Goal: Information Seeking & Learning: Check status

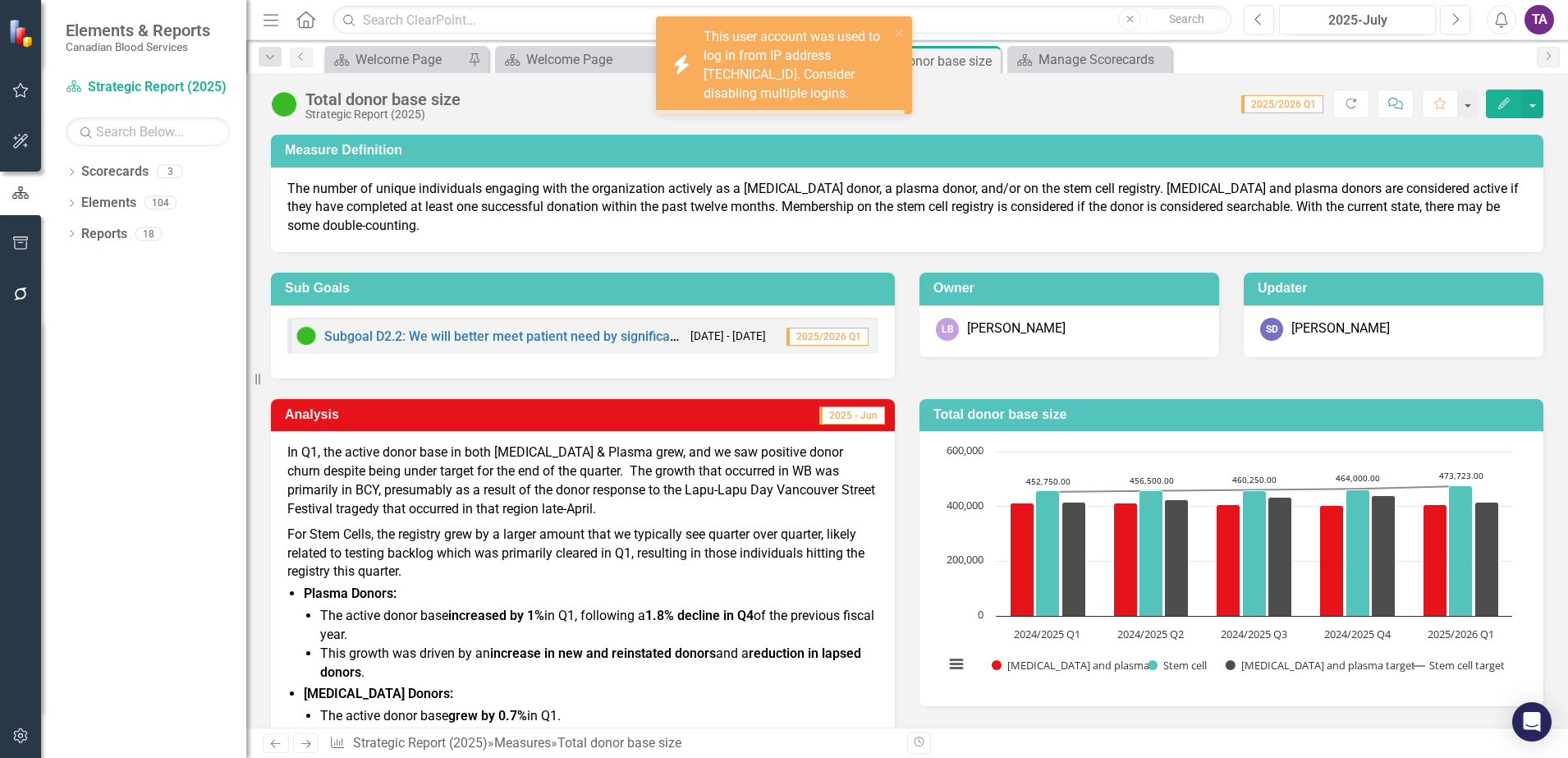
scroll to position [452, 0]
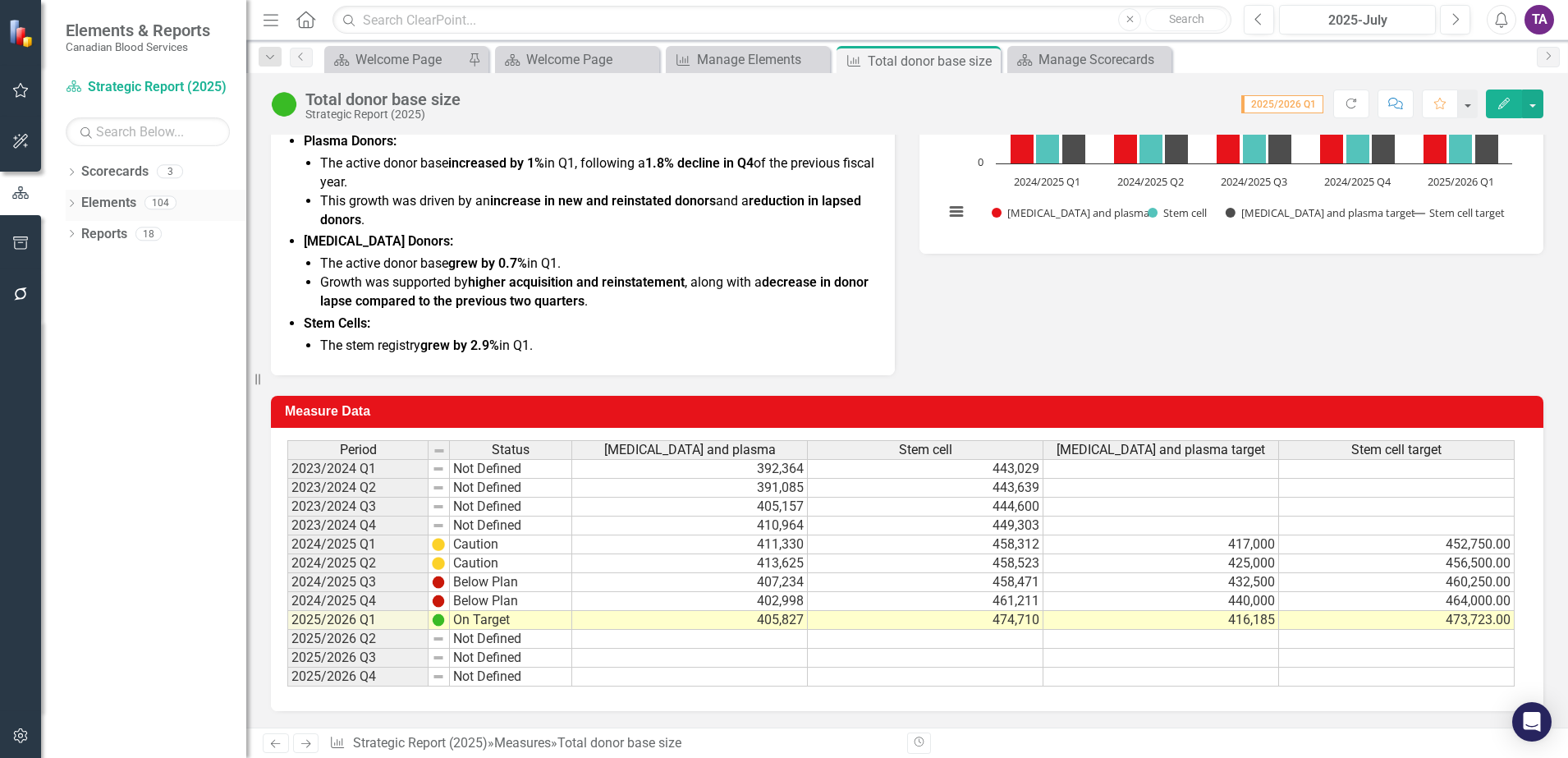
drag, startPoint x: 105, startPoint y: 200, endPoint x: 111, endPoint y: 206, distance: 8.5
click at [105, 200] on link "Elements" at bounding box center [108, 203] width 55 height 19
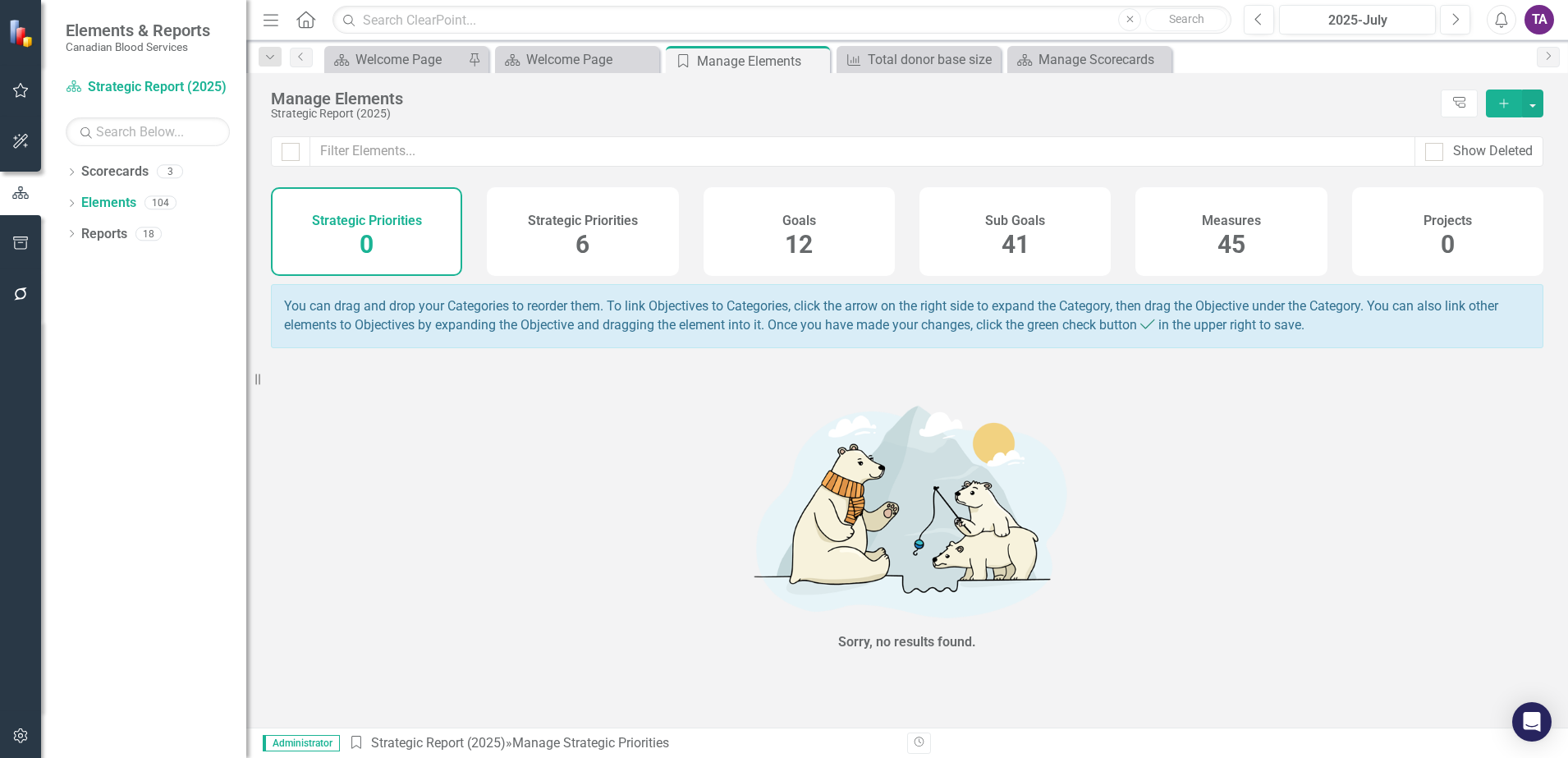
click at [1272, 230] on div "Measures 45" at bounding box center [1231, 231] width 192 height 89
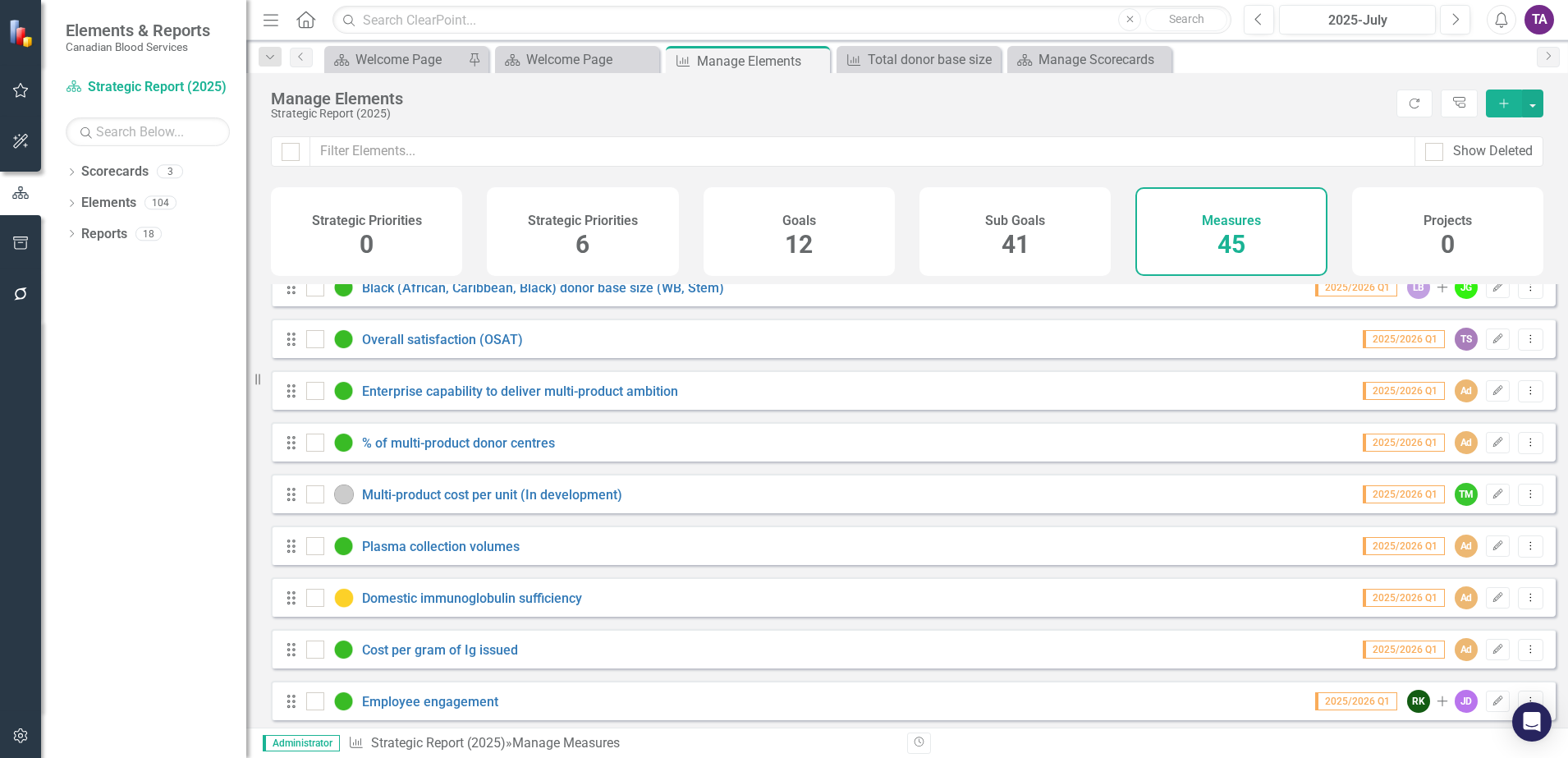
scroll to position [821, 0]
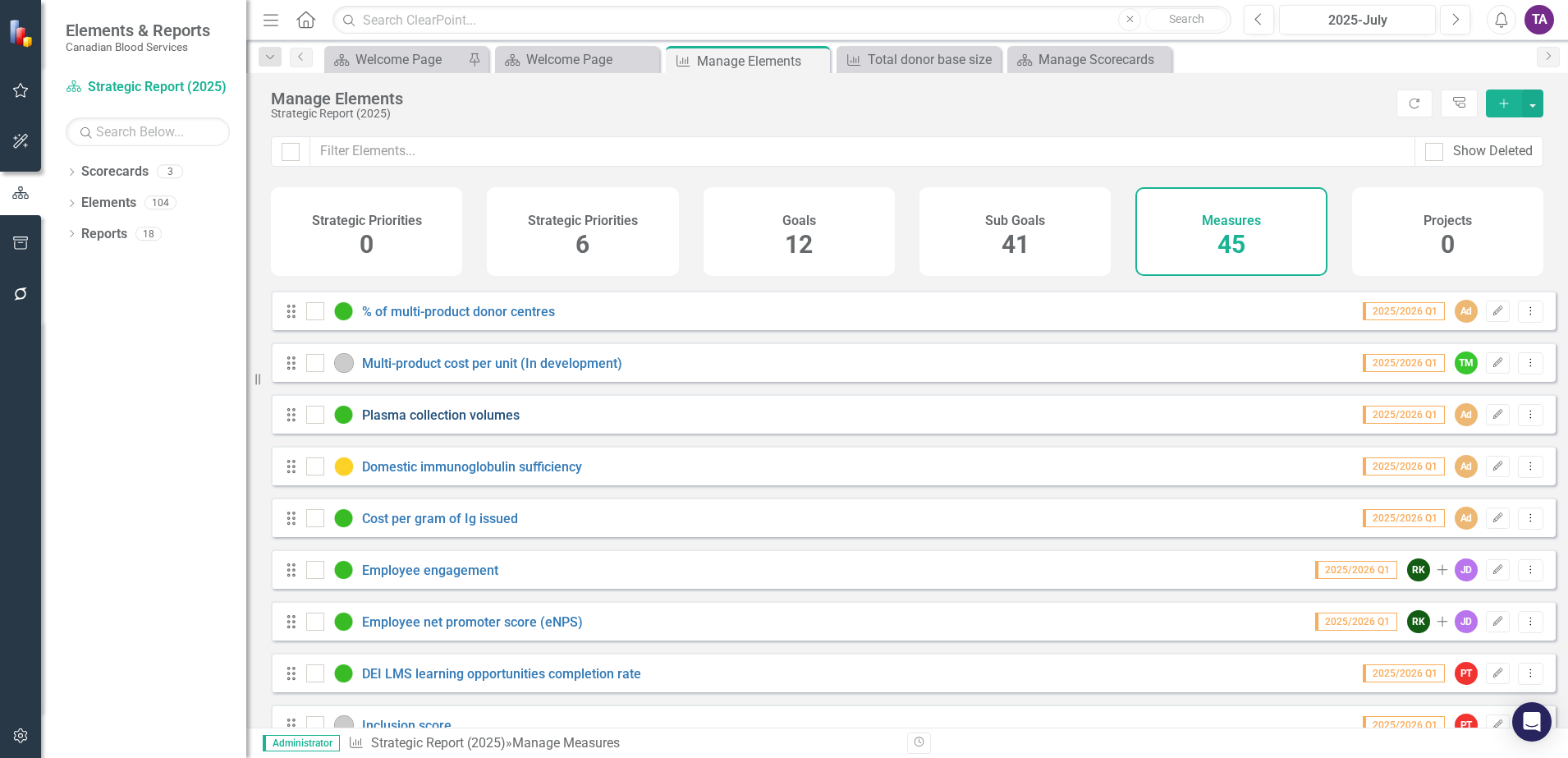
click at [463, 423] on link "Plasma collection volumes" at bounding box center [441, 415] width 158 height 15
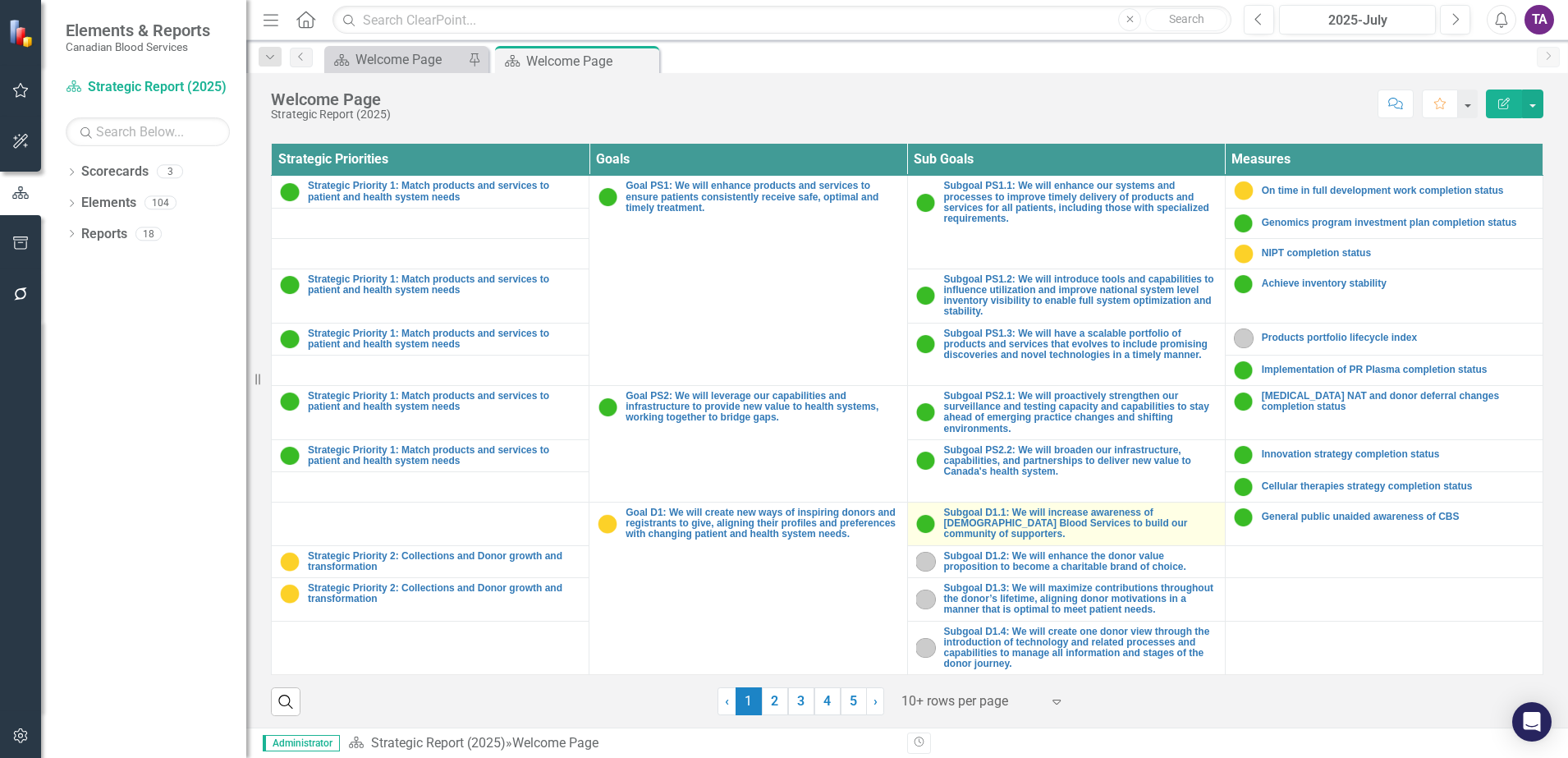
scroll to position [602, 0]
click at [133, 205] on link "Elements" at bounding box center [108, 203] width 55 height 19
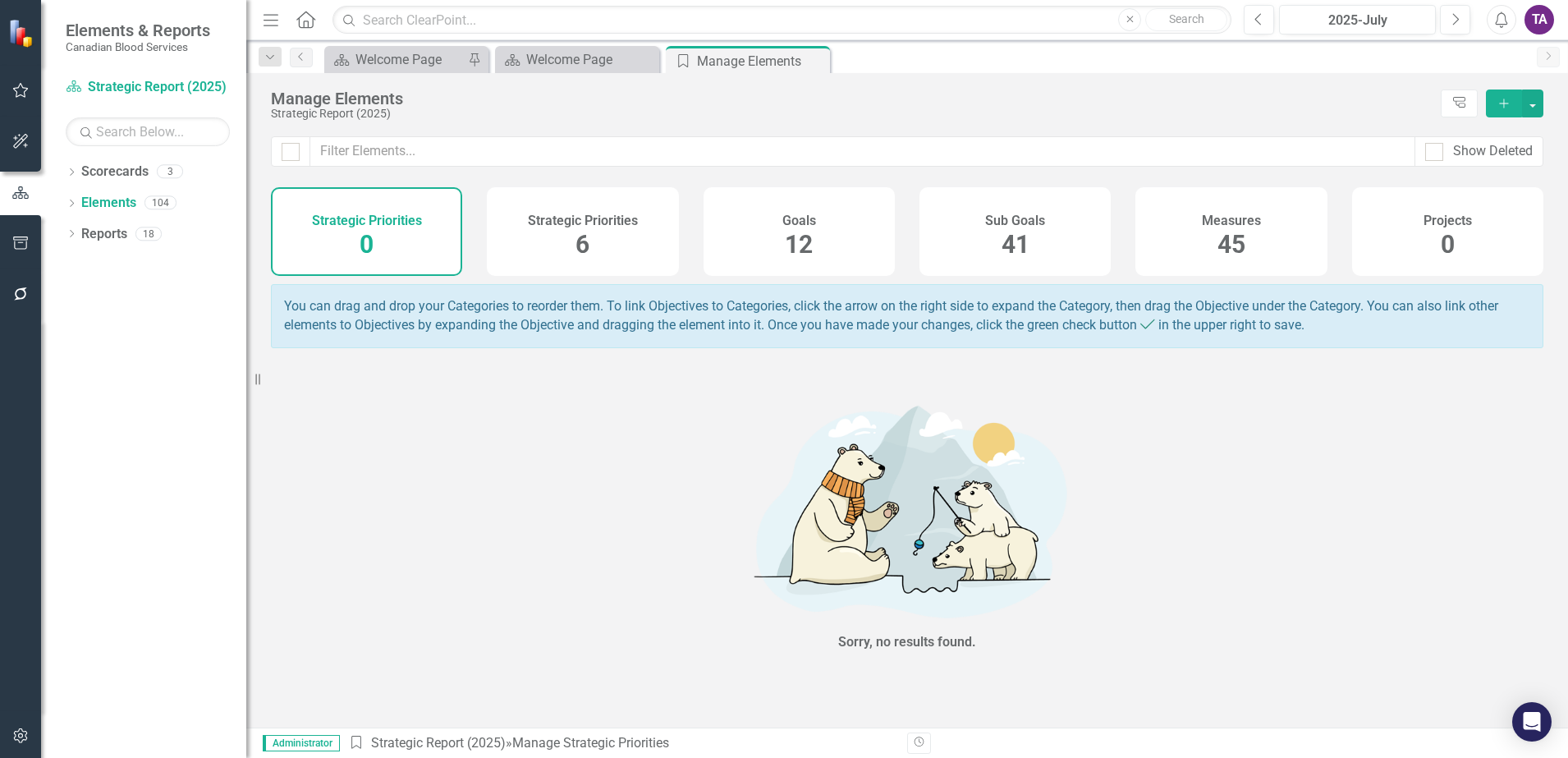
click at [1206, 254] on div "Measures 45" at bounding box center [1231, 231] width 192 height 89
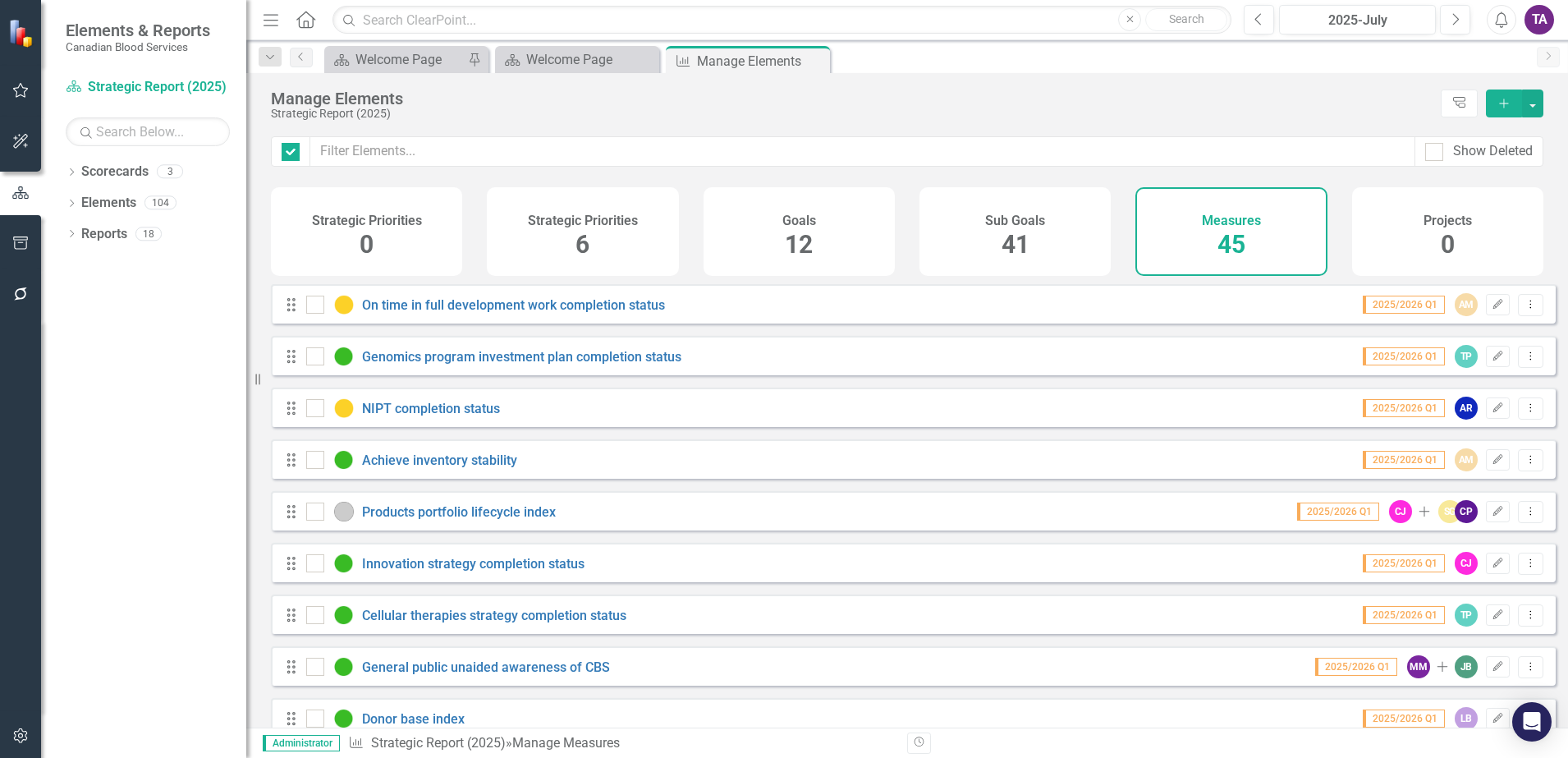
checkbox input "false"
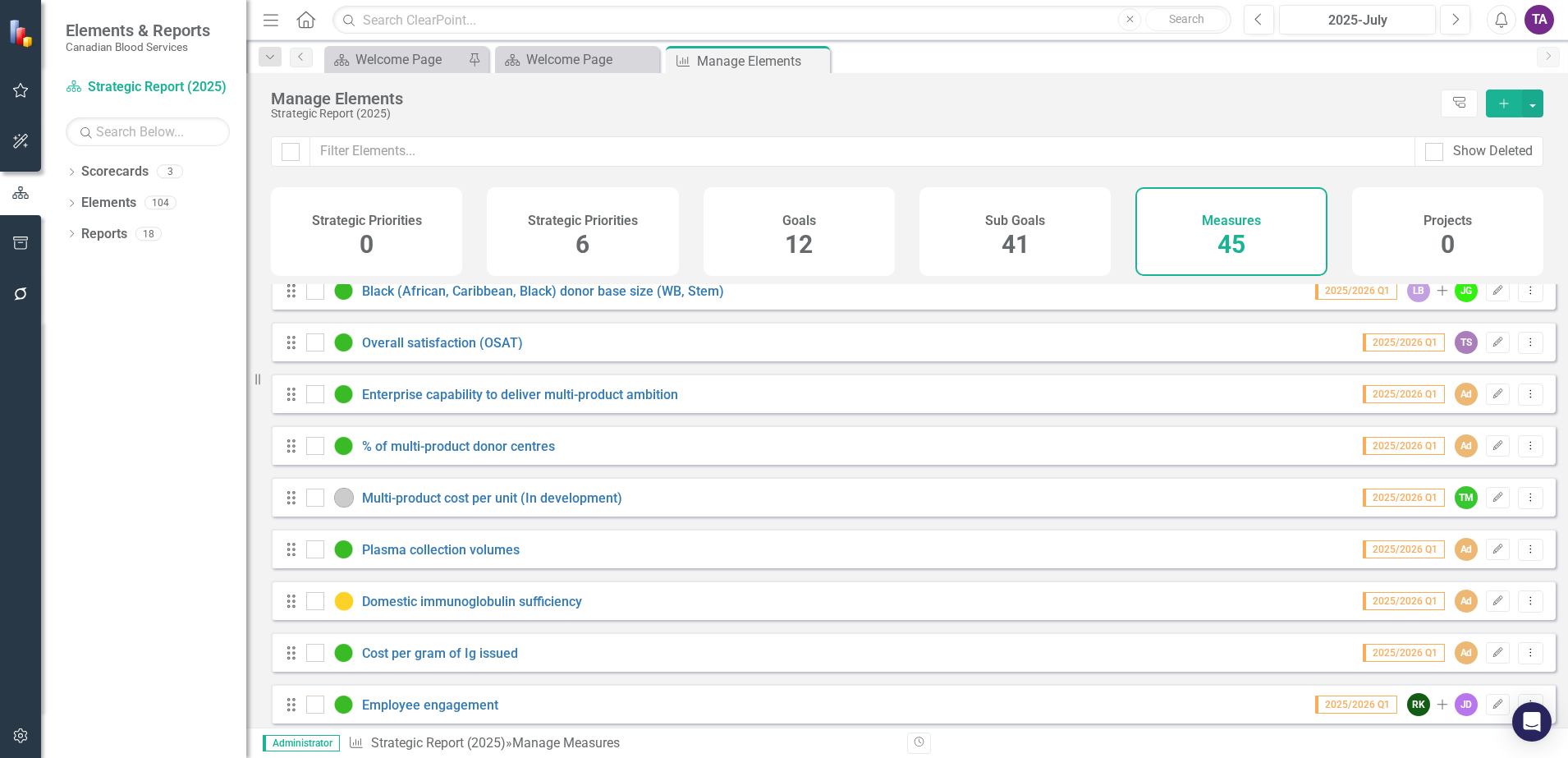
scroll to position [718, 0]
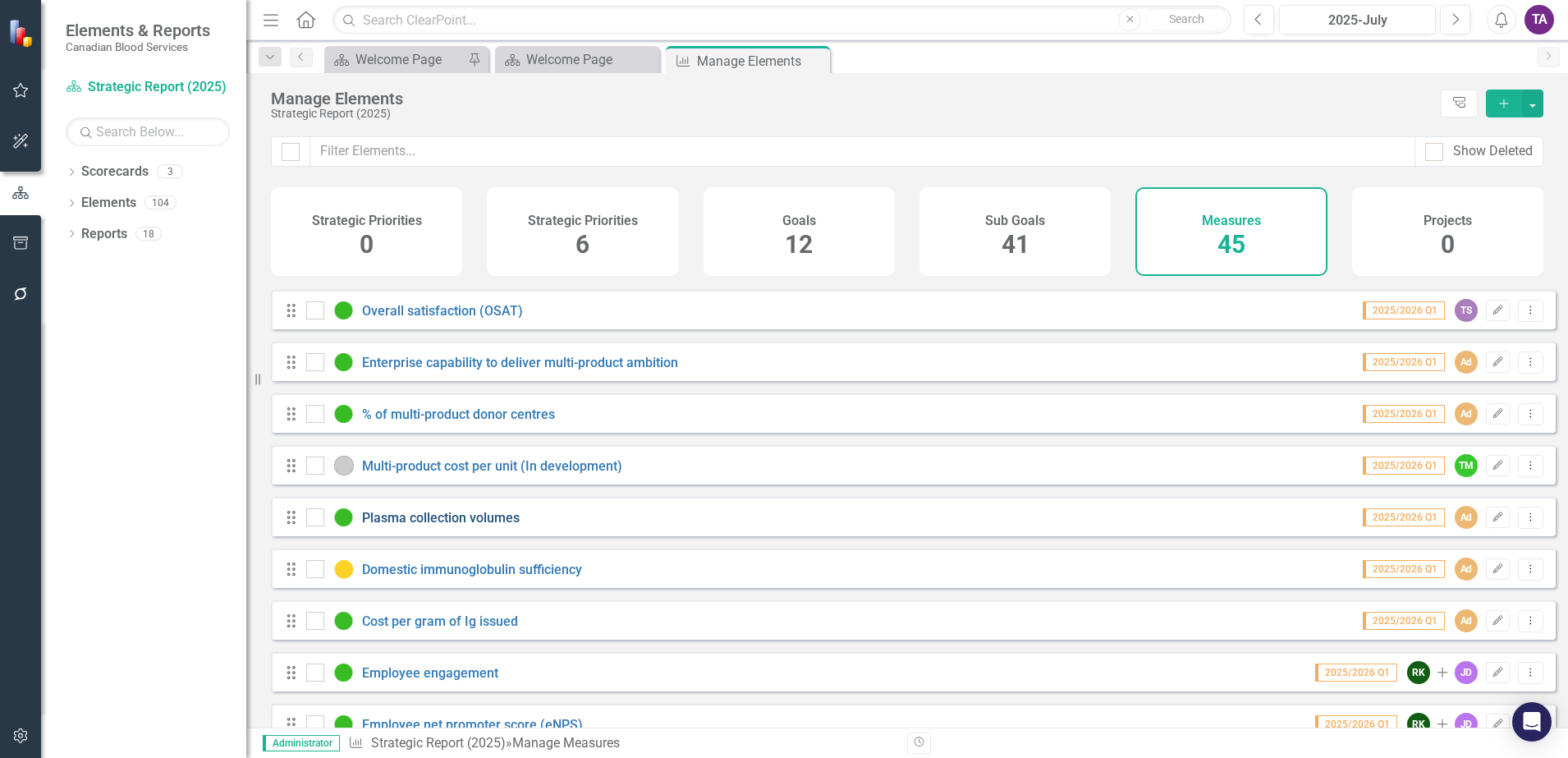
click at [446, 524] on link "Plasma collection volumes" at bounding box center [441, 517] width 158 height 15
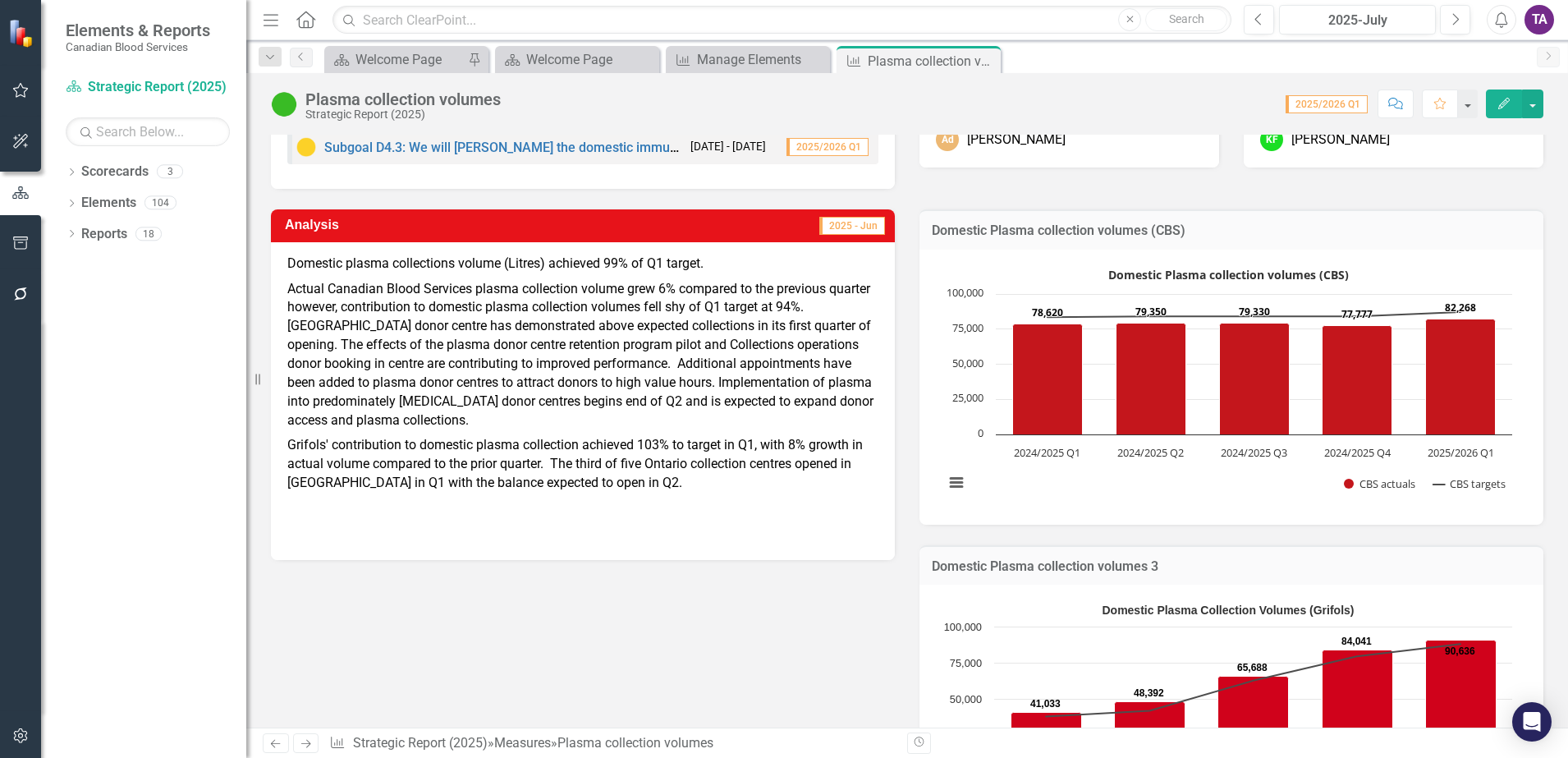
scroll to position [103, 0]
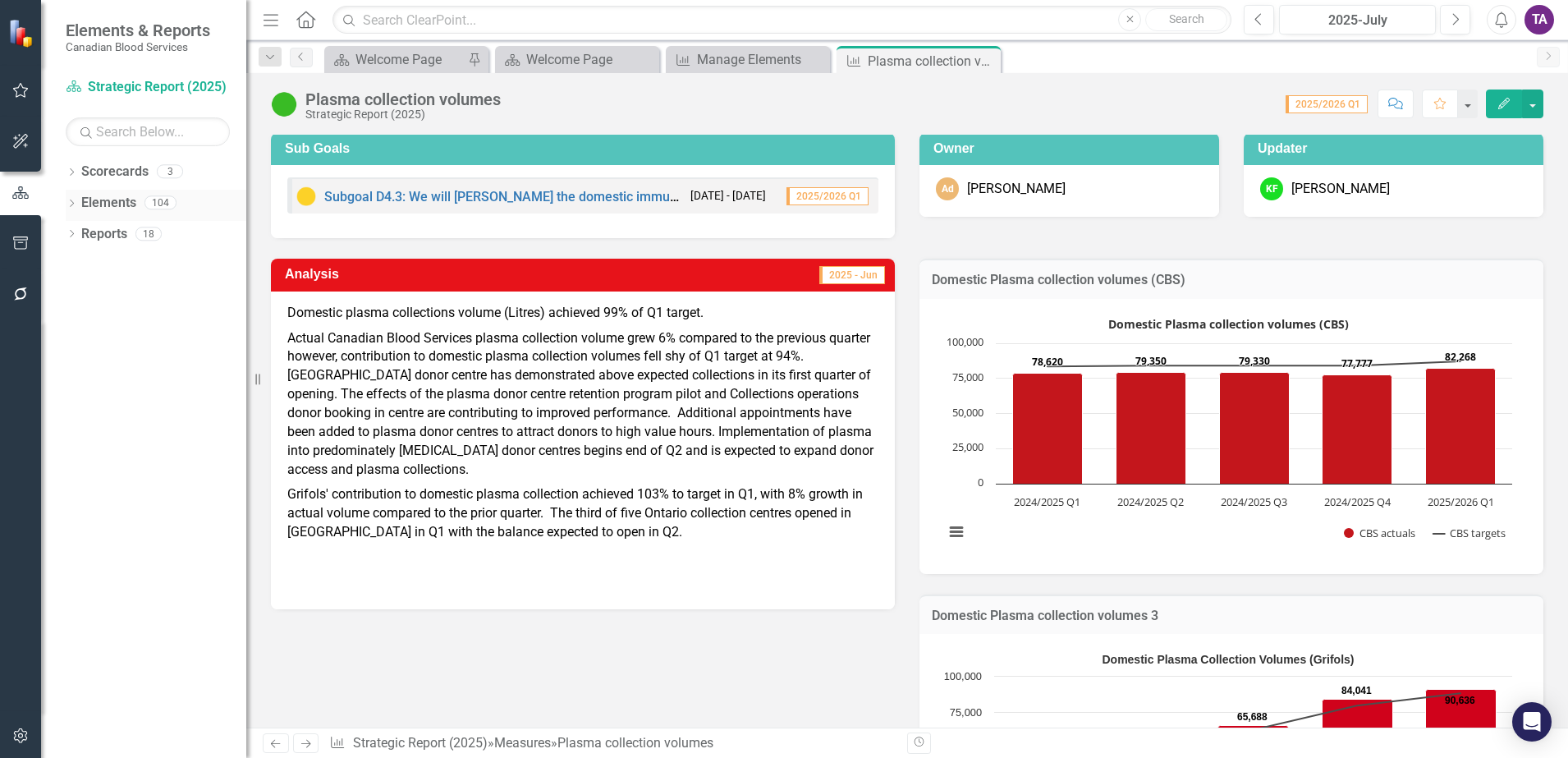
click at [104, 198] on link "Elements" at bounding box center [108, 203] width 55 height 19
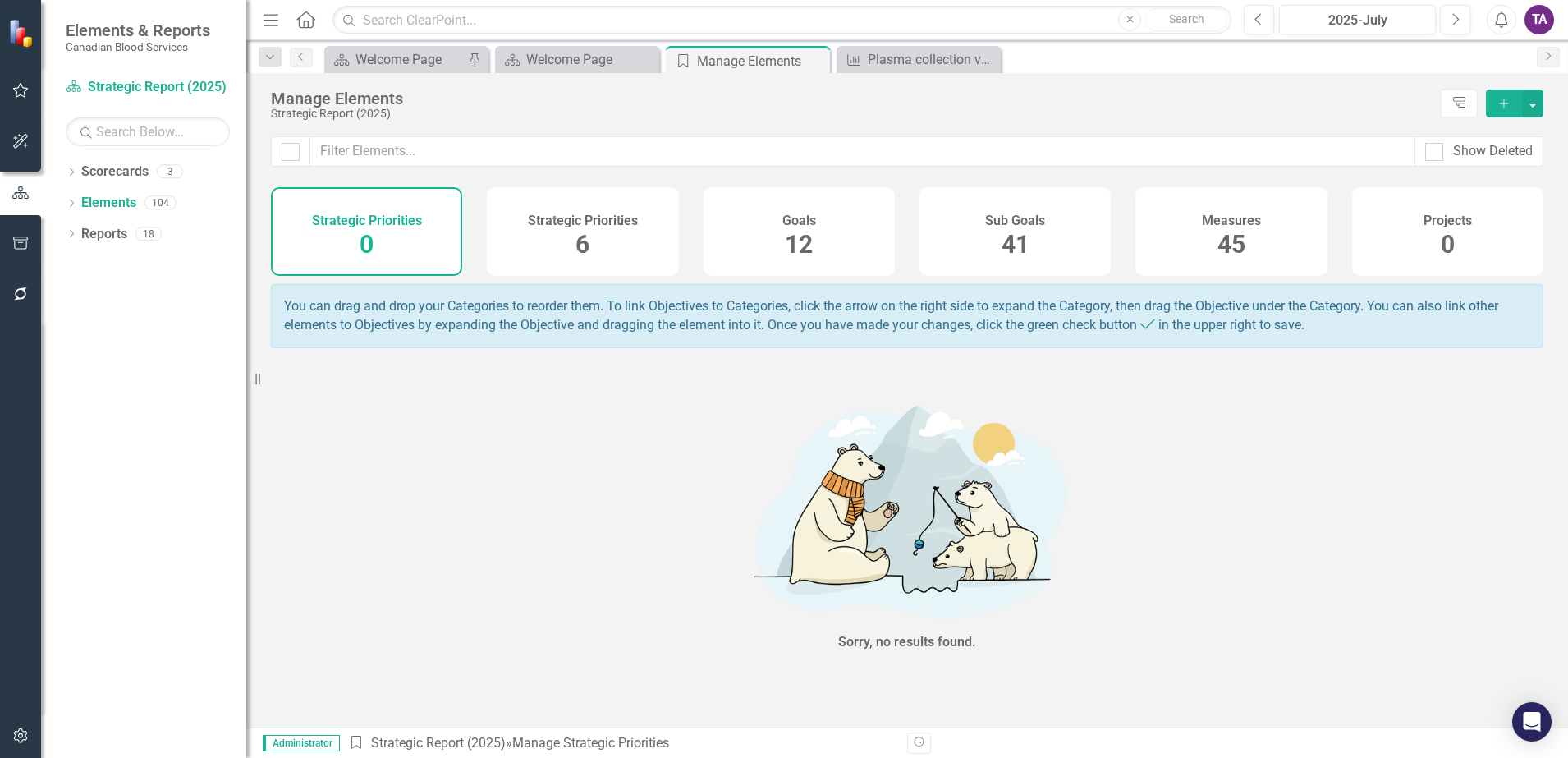
click at [1252, 214] on h4 "Measures" at bounding box center [1232, 221] width 59 height 15
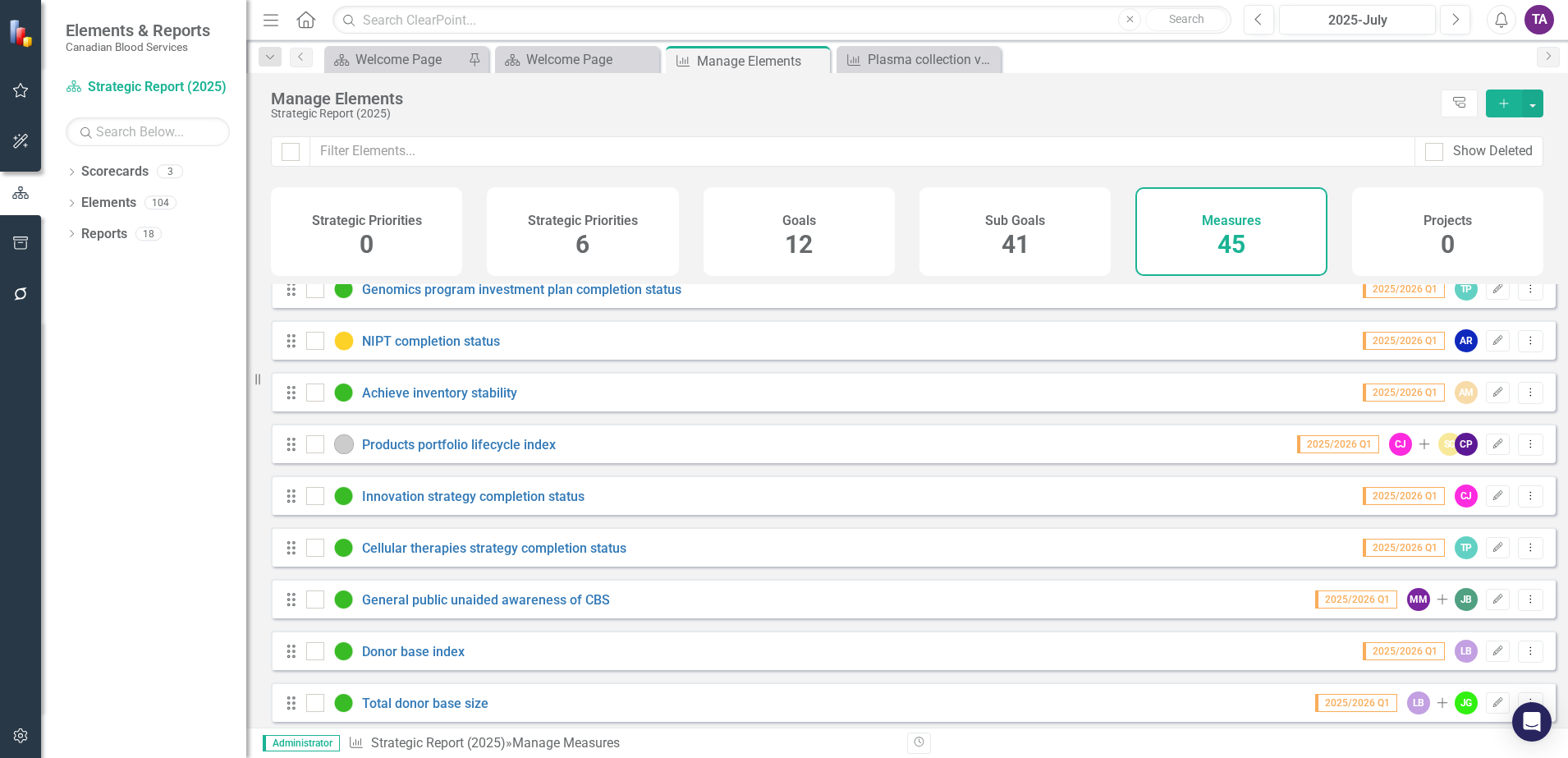
scroll to position [103, 0]
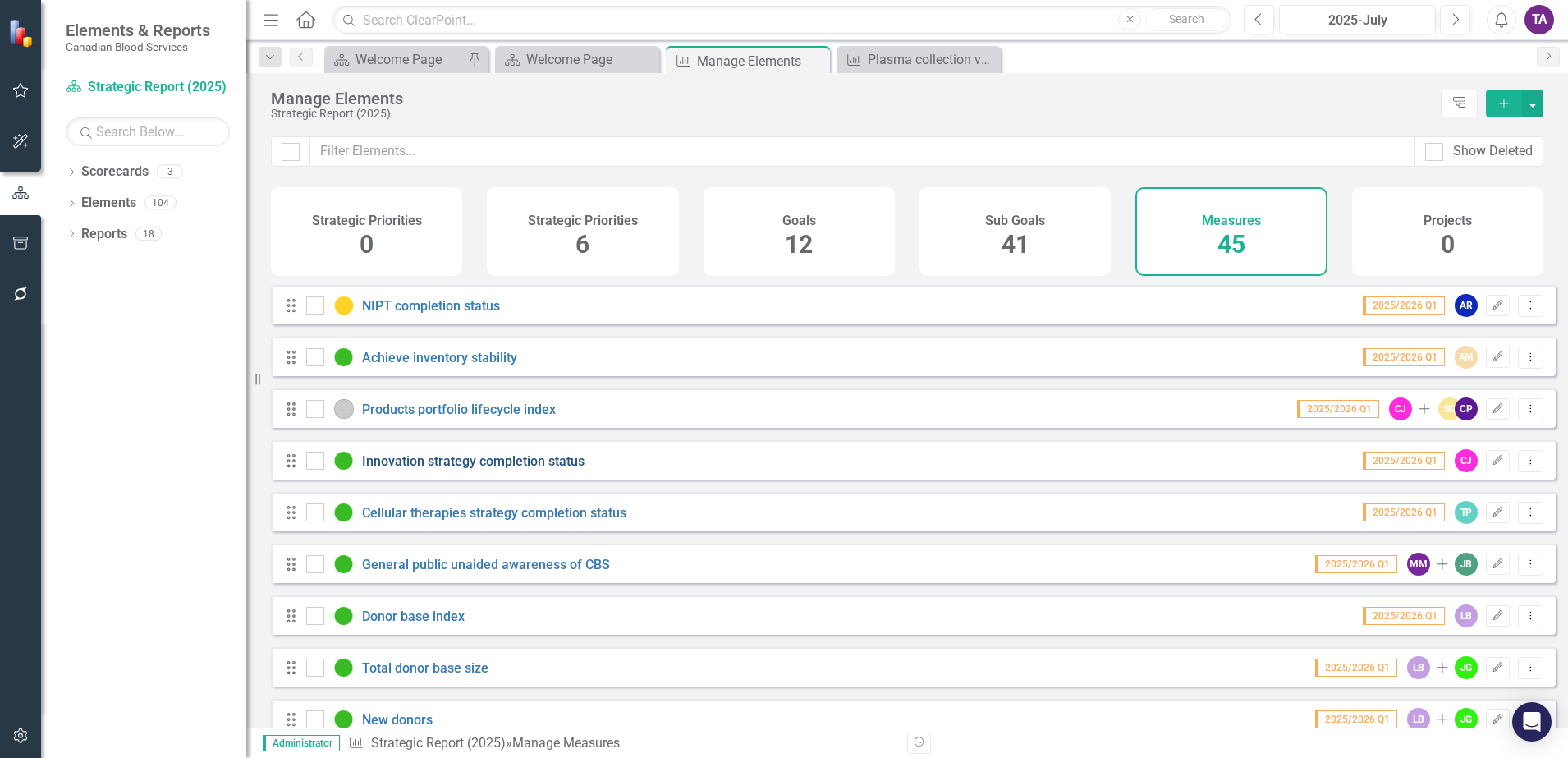
click at [438, 469] on link "Innovation strategy completion status" at bounding box center [473, 461] width 223 height 15
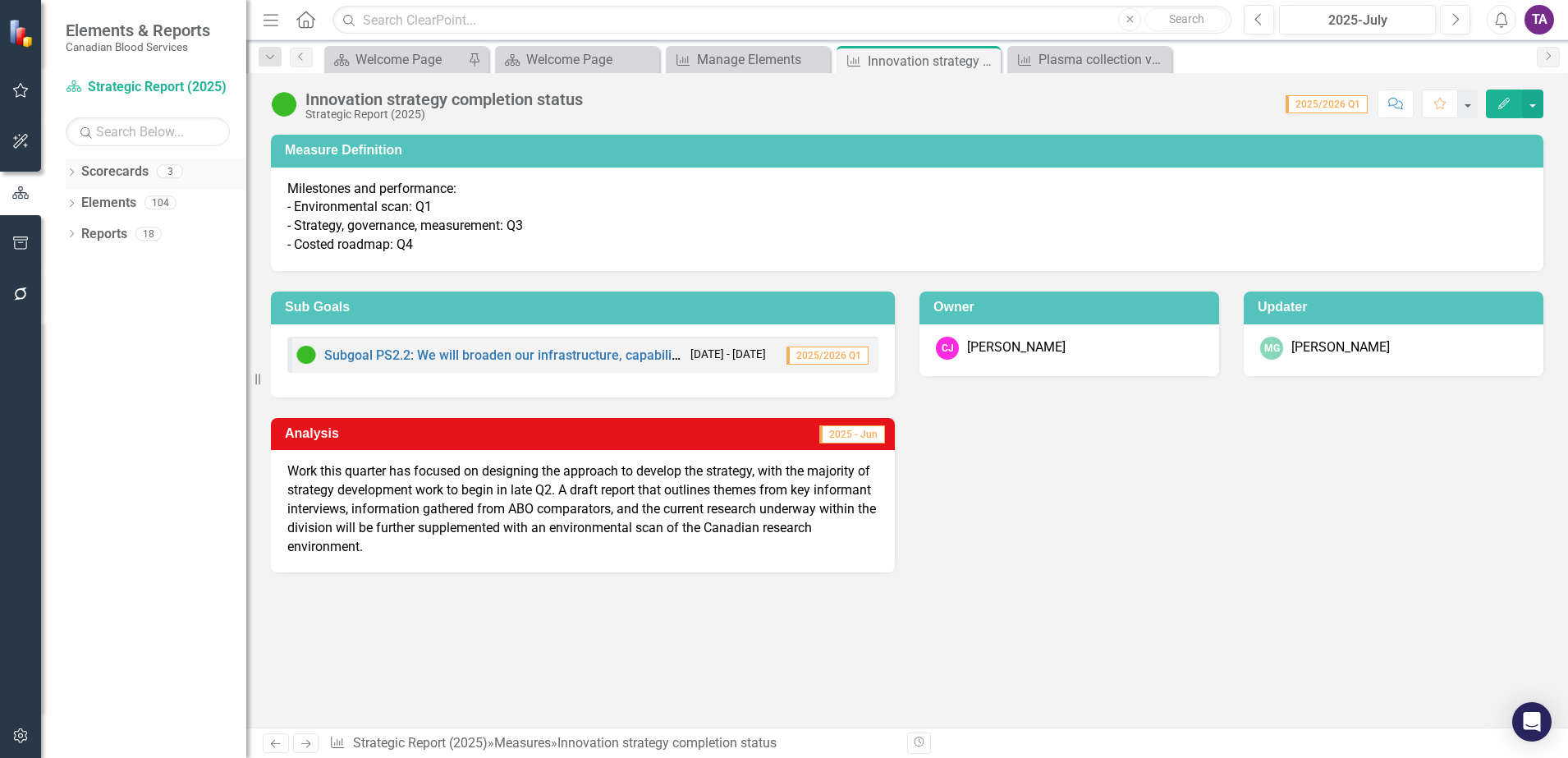
click at [100, 174] on link "Scorecards" at bounding box center [115, 172] width 68 height 19
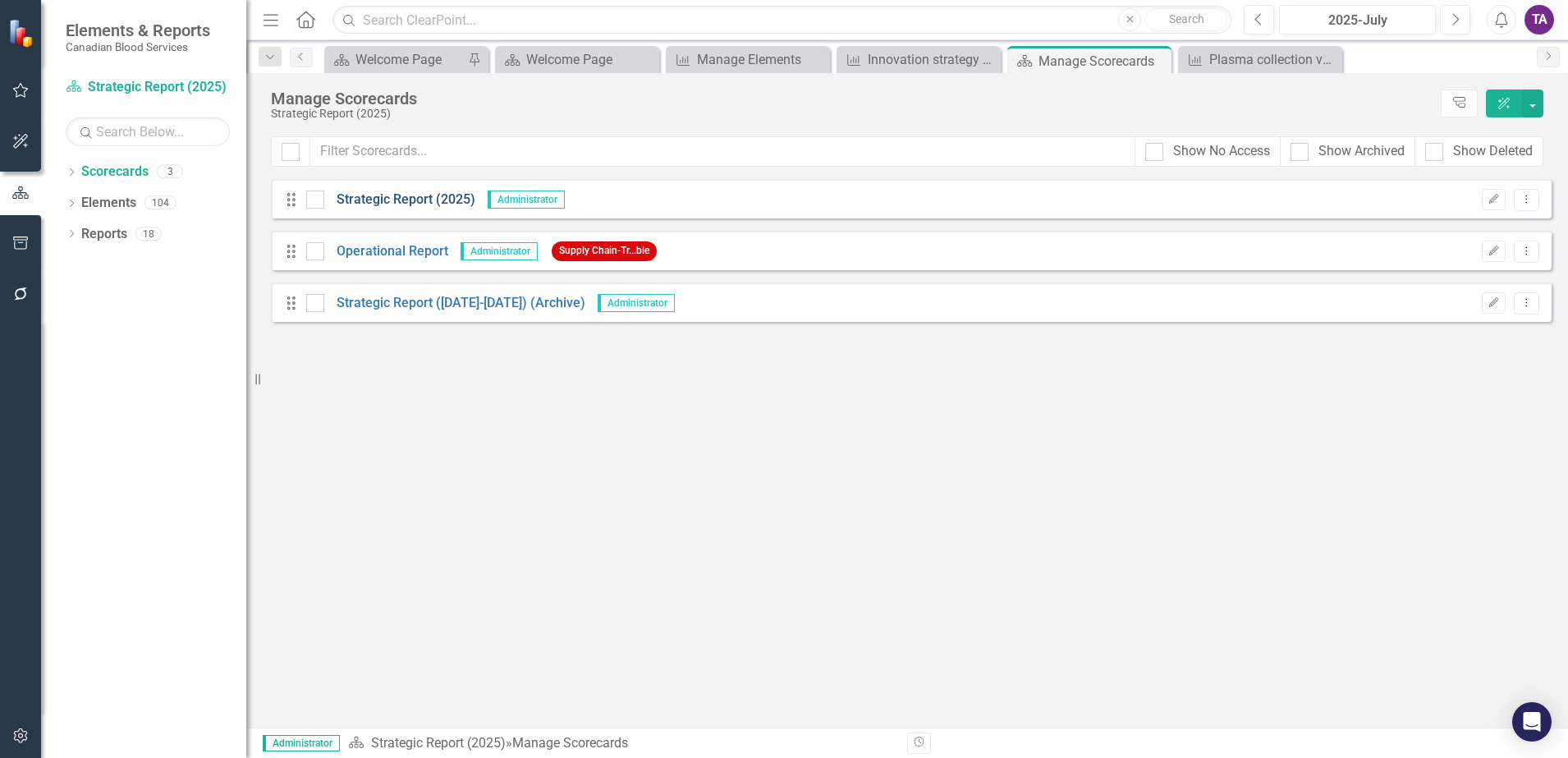
click at [403, 203] on link "Strategic Report (2025)" at bounding box center [399, 200] width 151 height 19
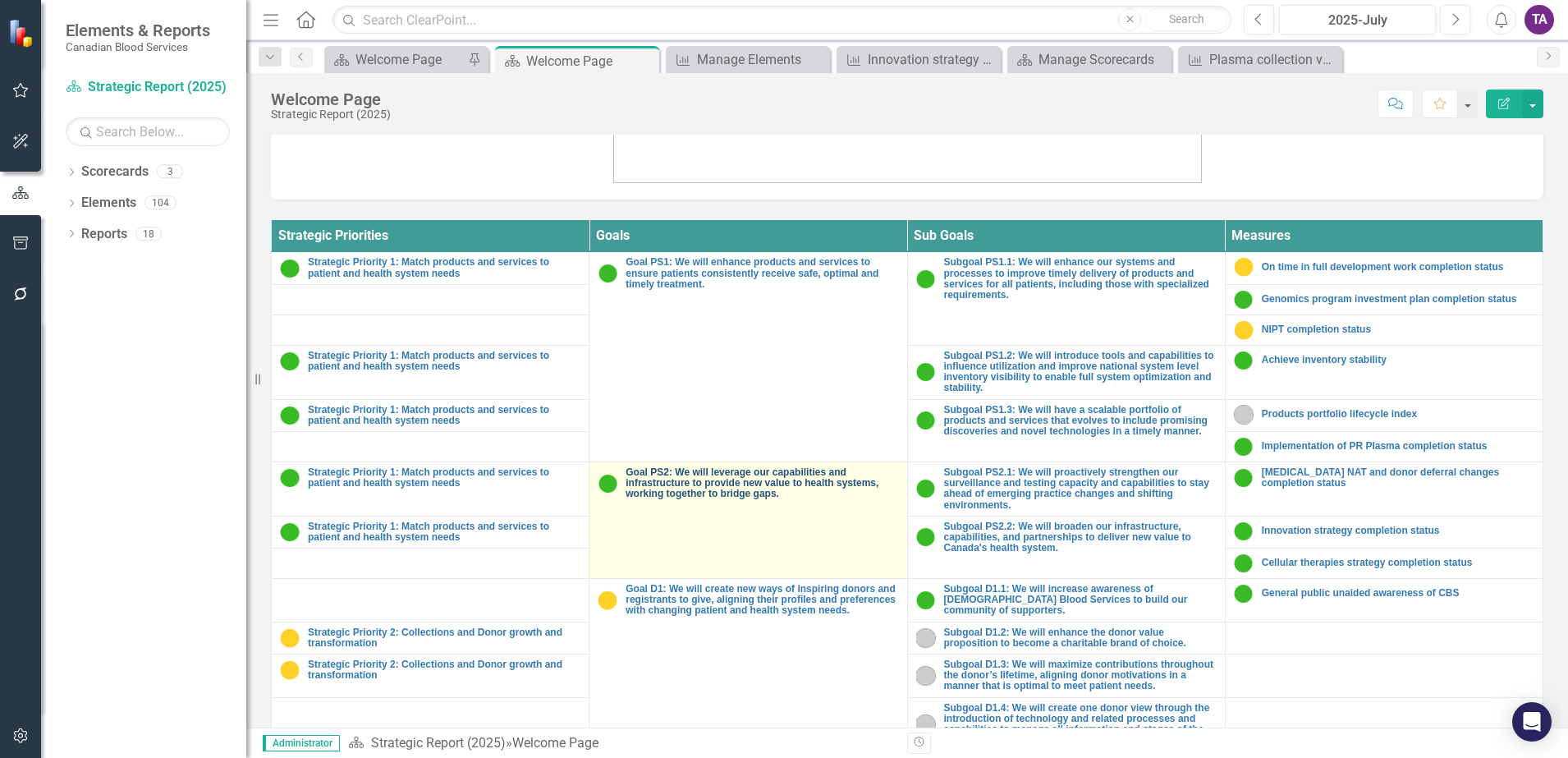
scroll to position [602, 0]
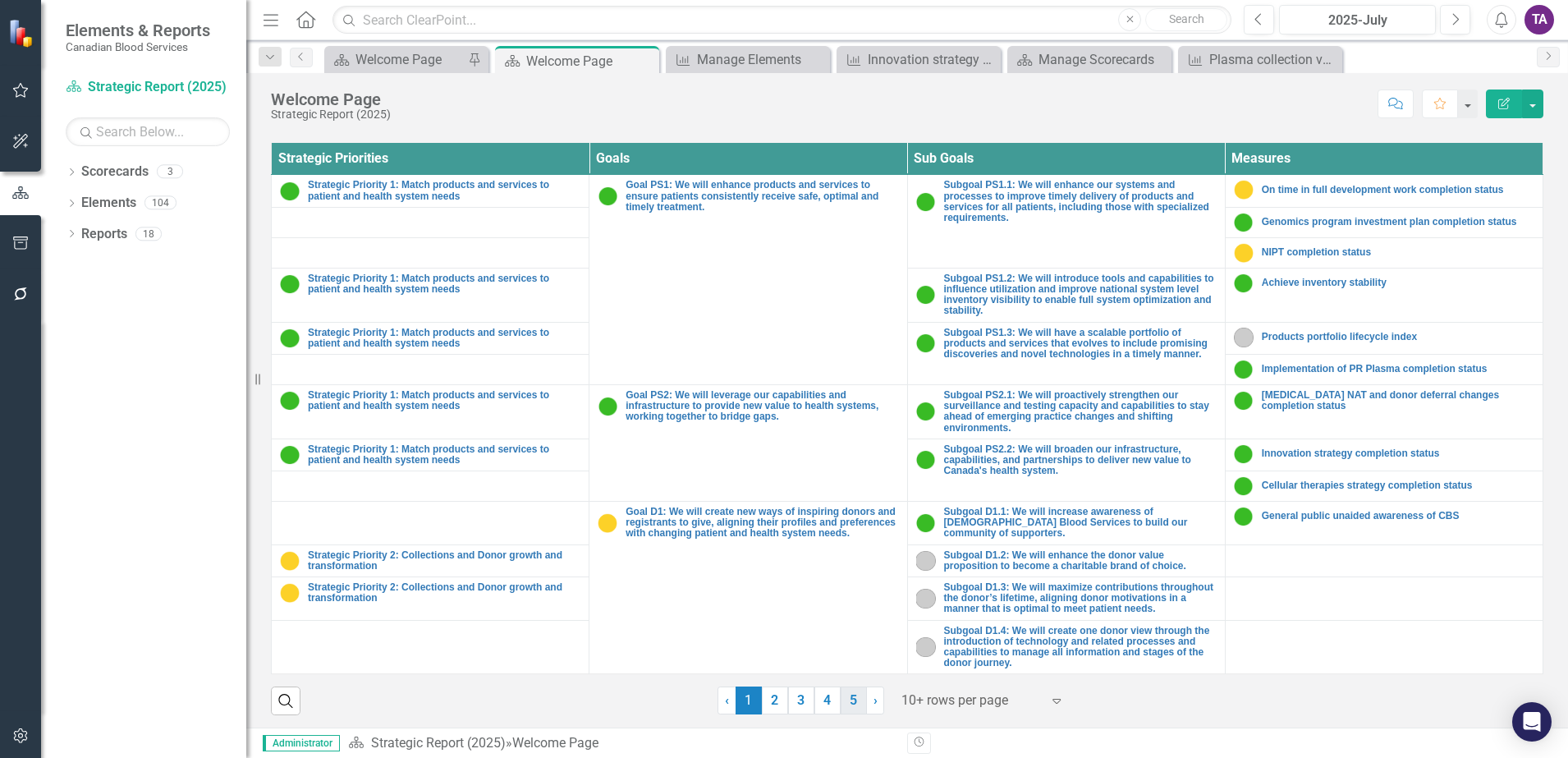
click at [851, 694] on link "5" at bounding box center [853, 700] width 26 height 28
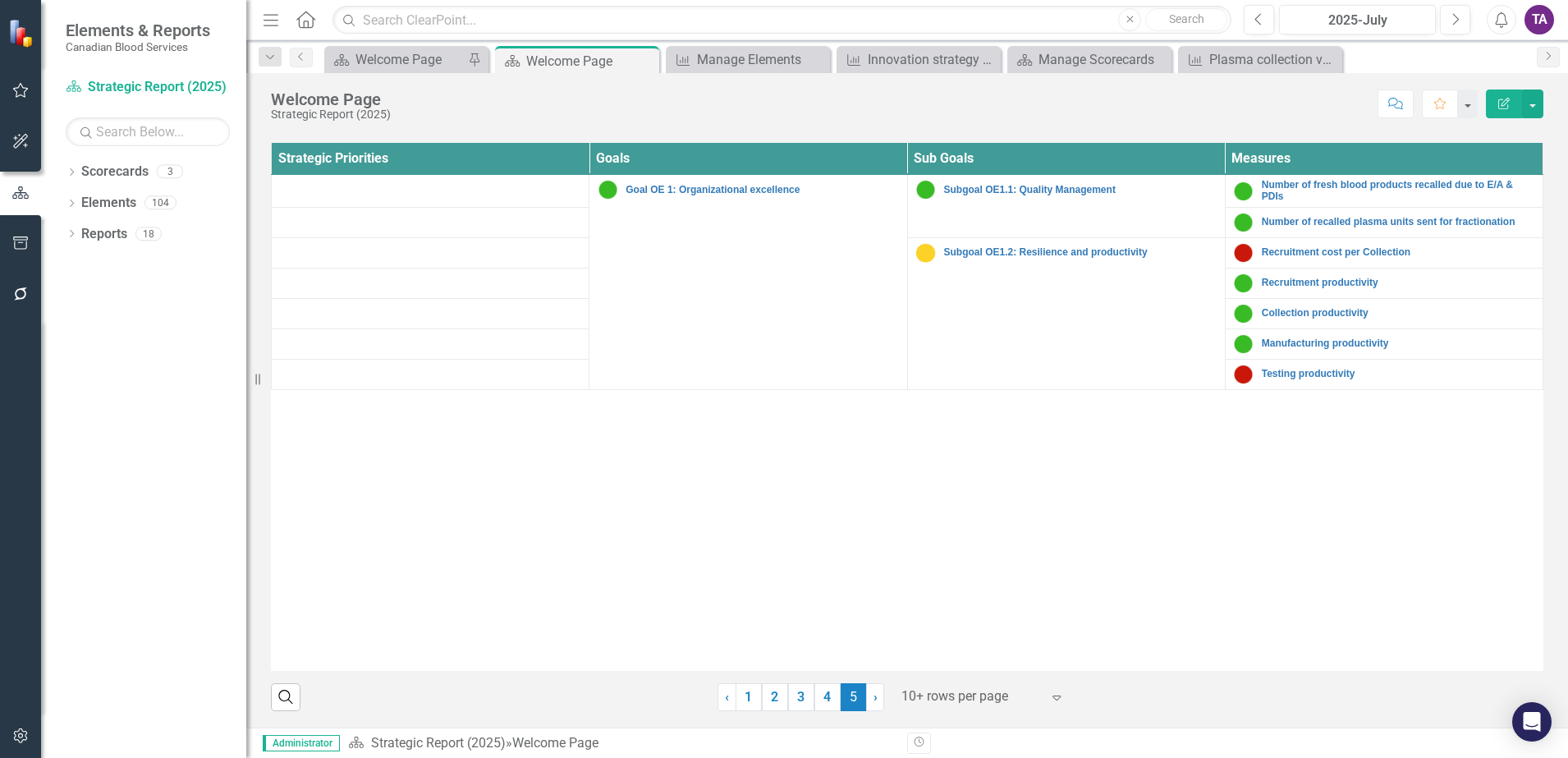
click at [911, 697] on div at bounding box center [971, 696] width 139 height 22
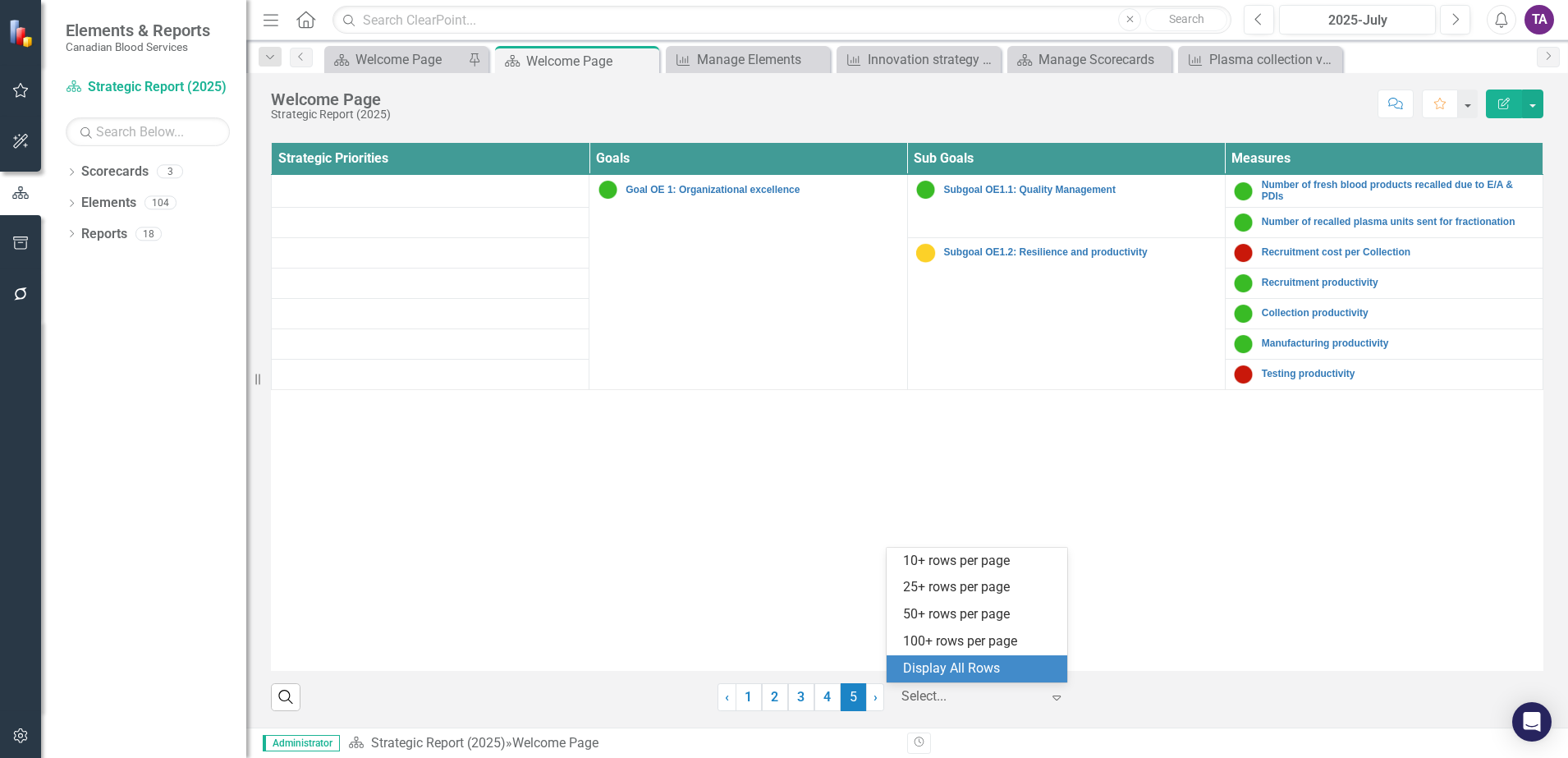
click at [925, 675] on div "Display All Rows" at bounding box center [980, 669] width 154 height 19
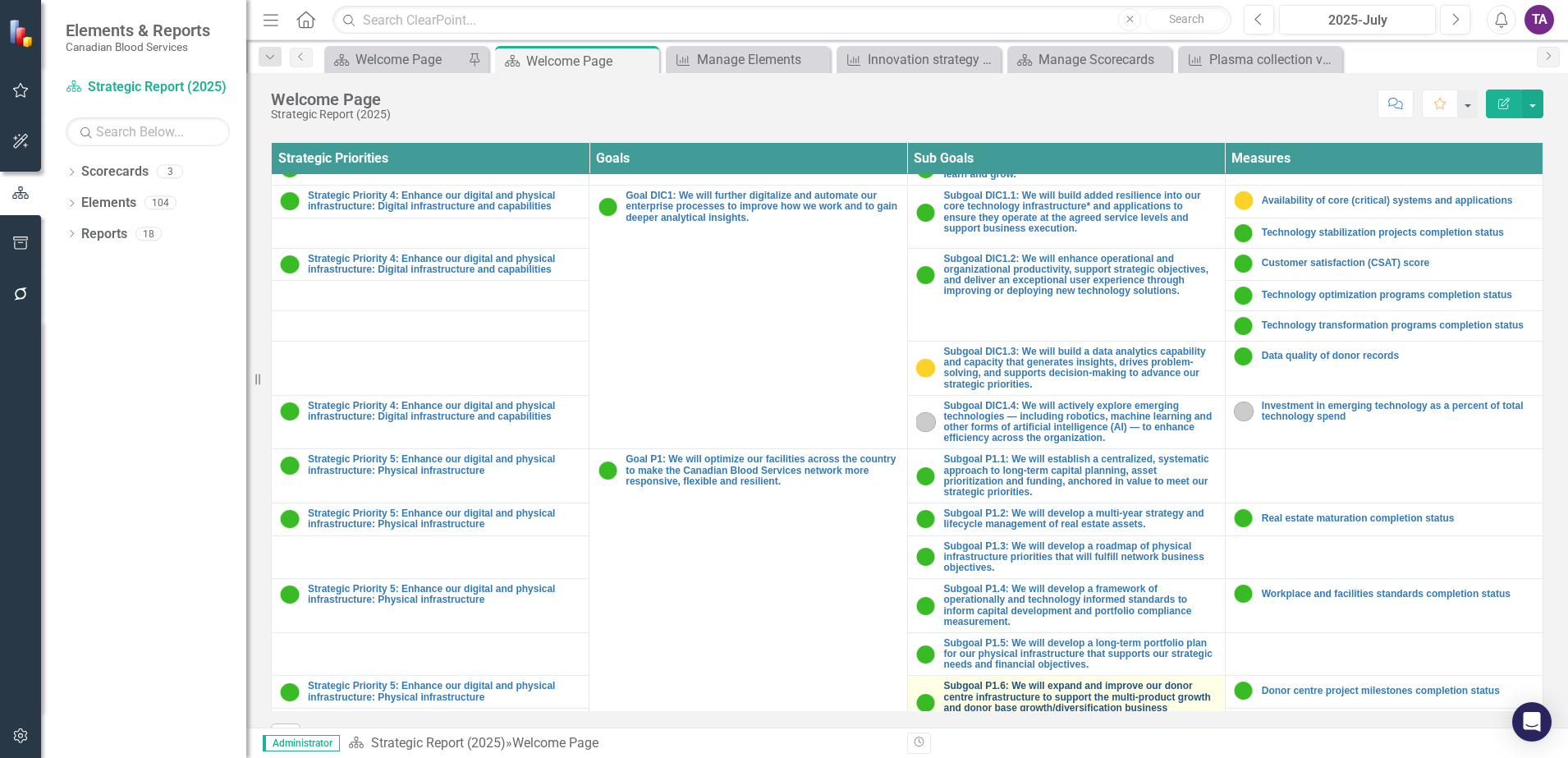
scroll to position [1335, 0]
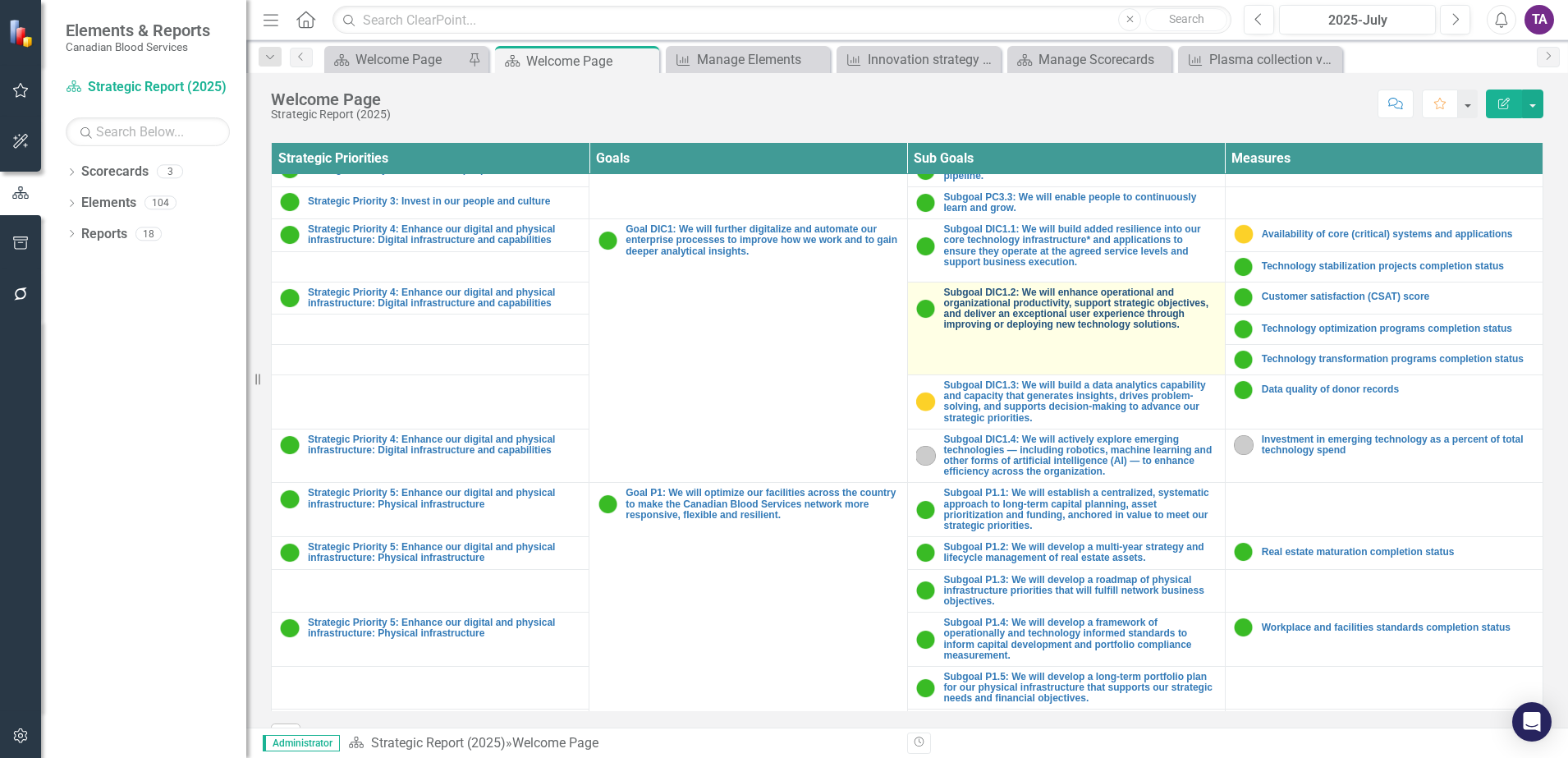
click at [1092, 301] on link "Subgoal DIC1.2: We will enhance operational and organizational productivity, su…" at bounding box center [1080, 310] width 273 height 44
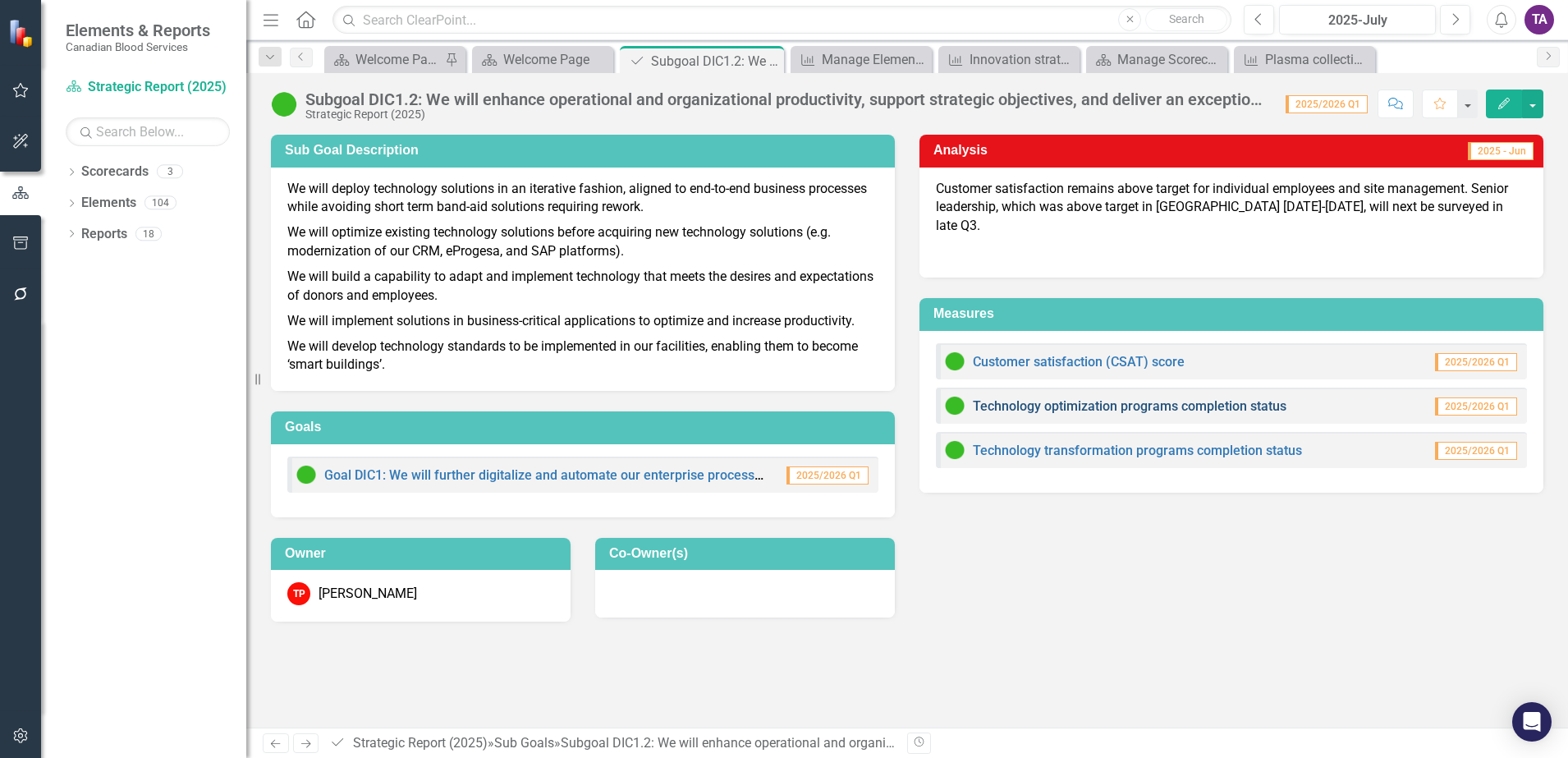
click at [1131, 398] on link "Technology optimization programs completion status" at bounding box center [1130, 406] width 314 height 15
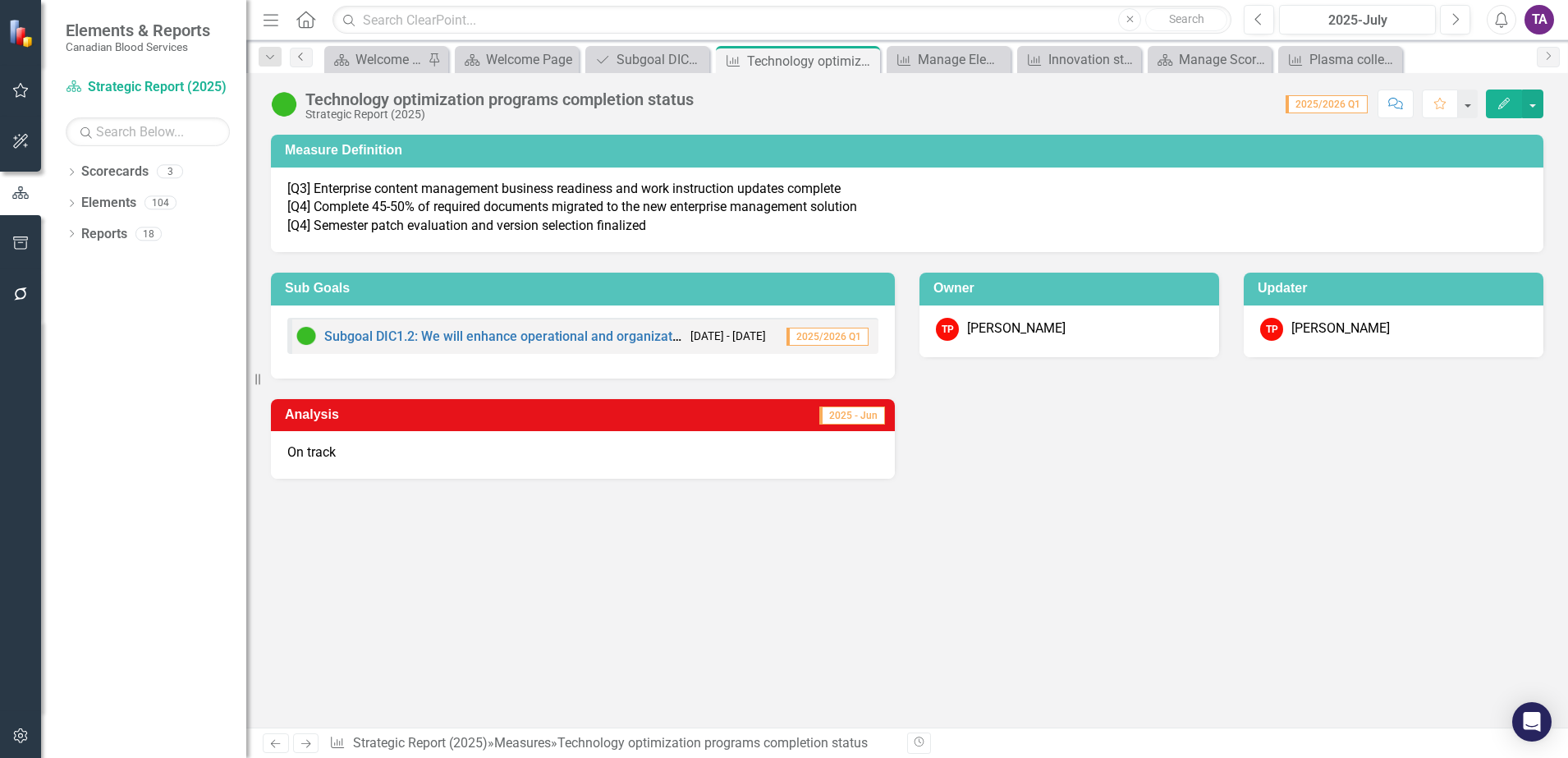
click at [296, 61] on icon "Previous" at bounding box center [301, 57] width 14 height 10
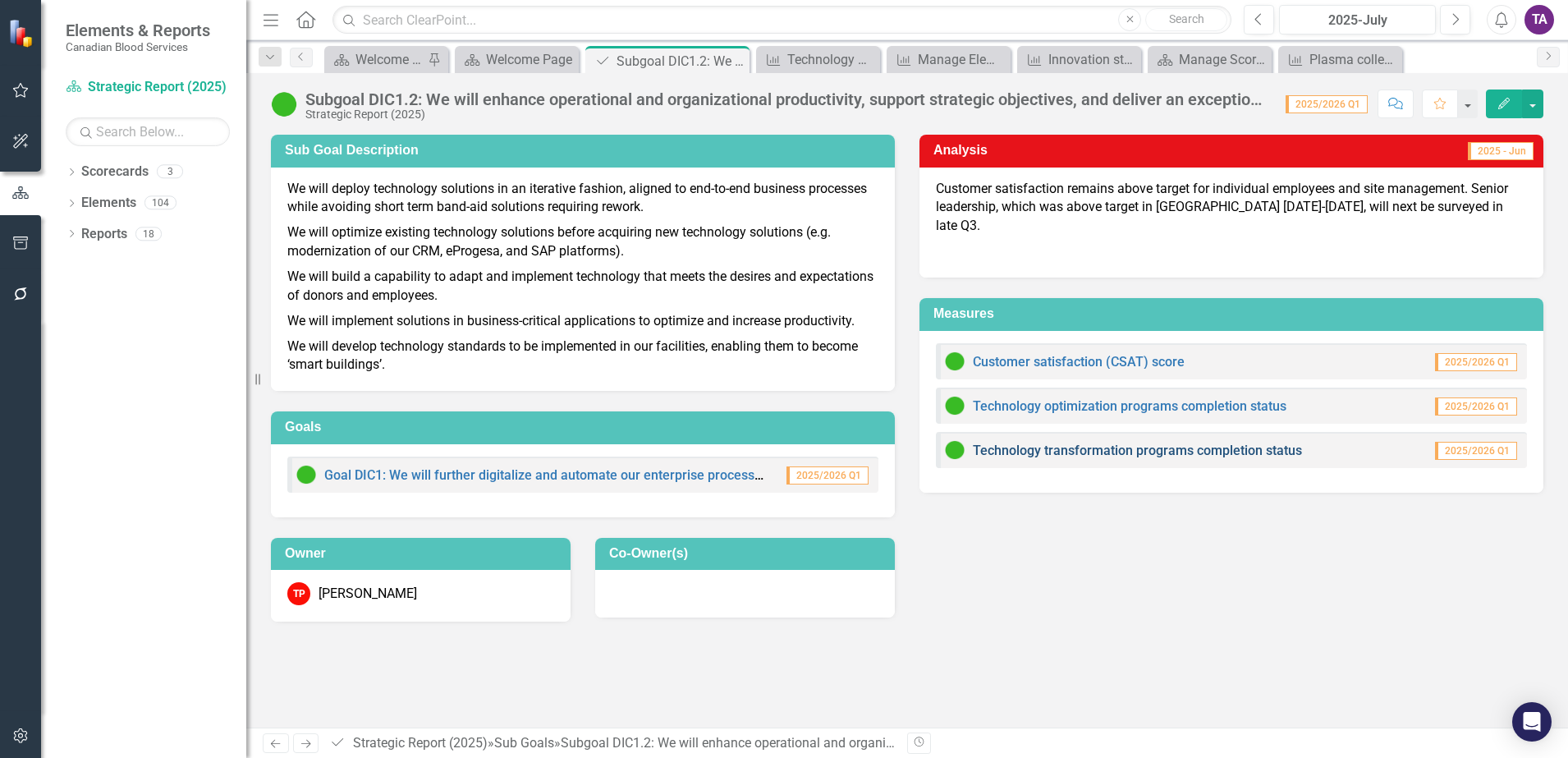
click at [1031, 442] on link "Technology transformation programs completion status" at bounding box center [1138, 450] width 329 height 15
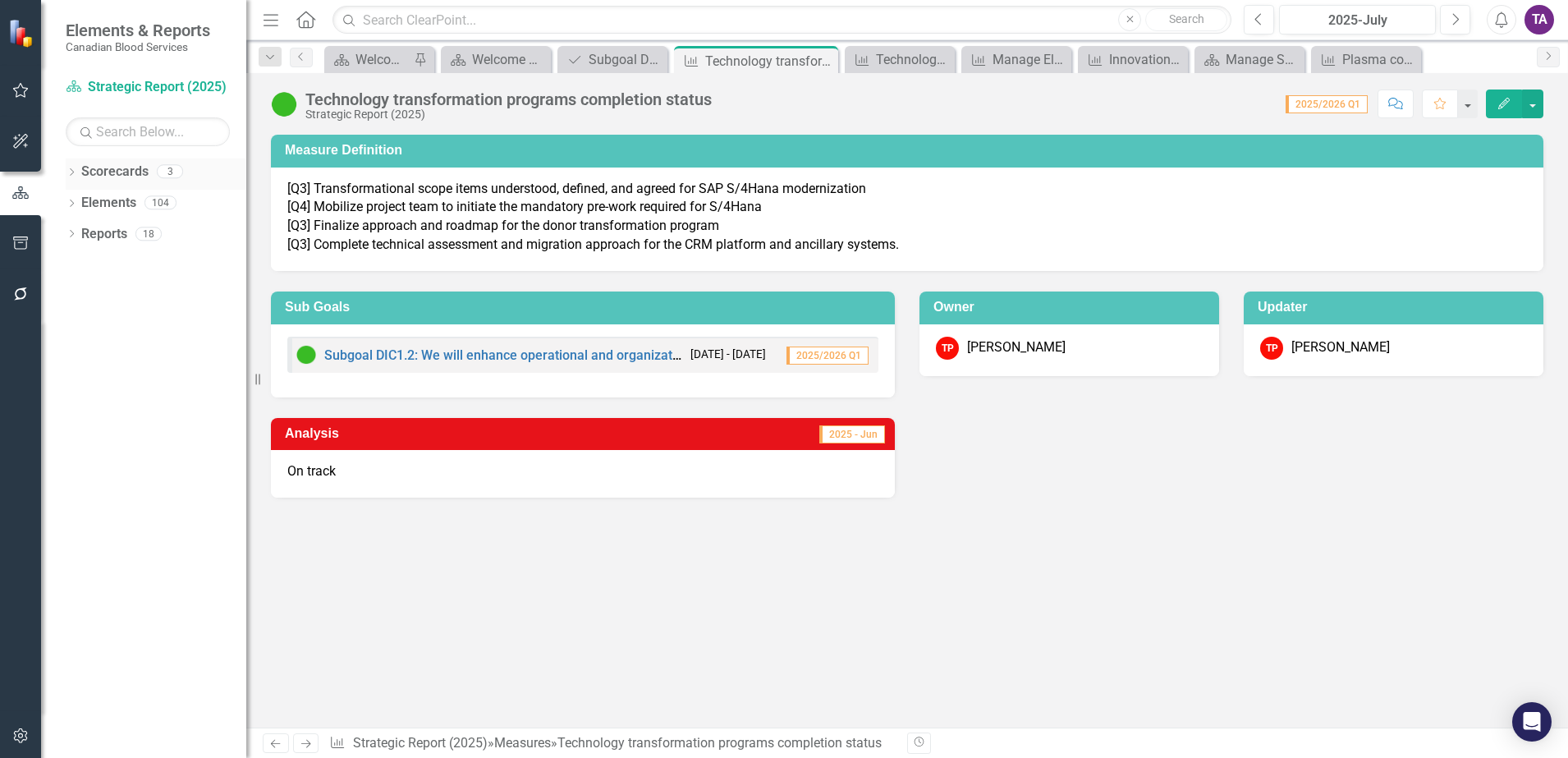
click at [109, 172] on link "Scorecards" at bounding box center [115, 172] width 68 height 19
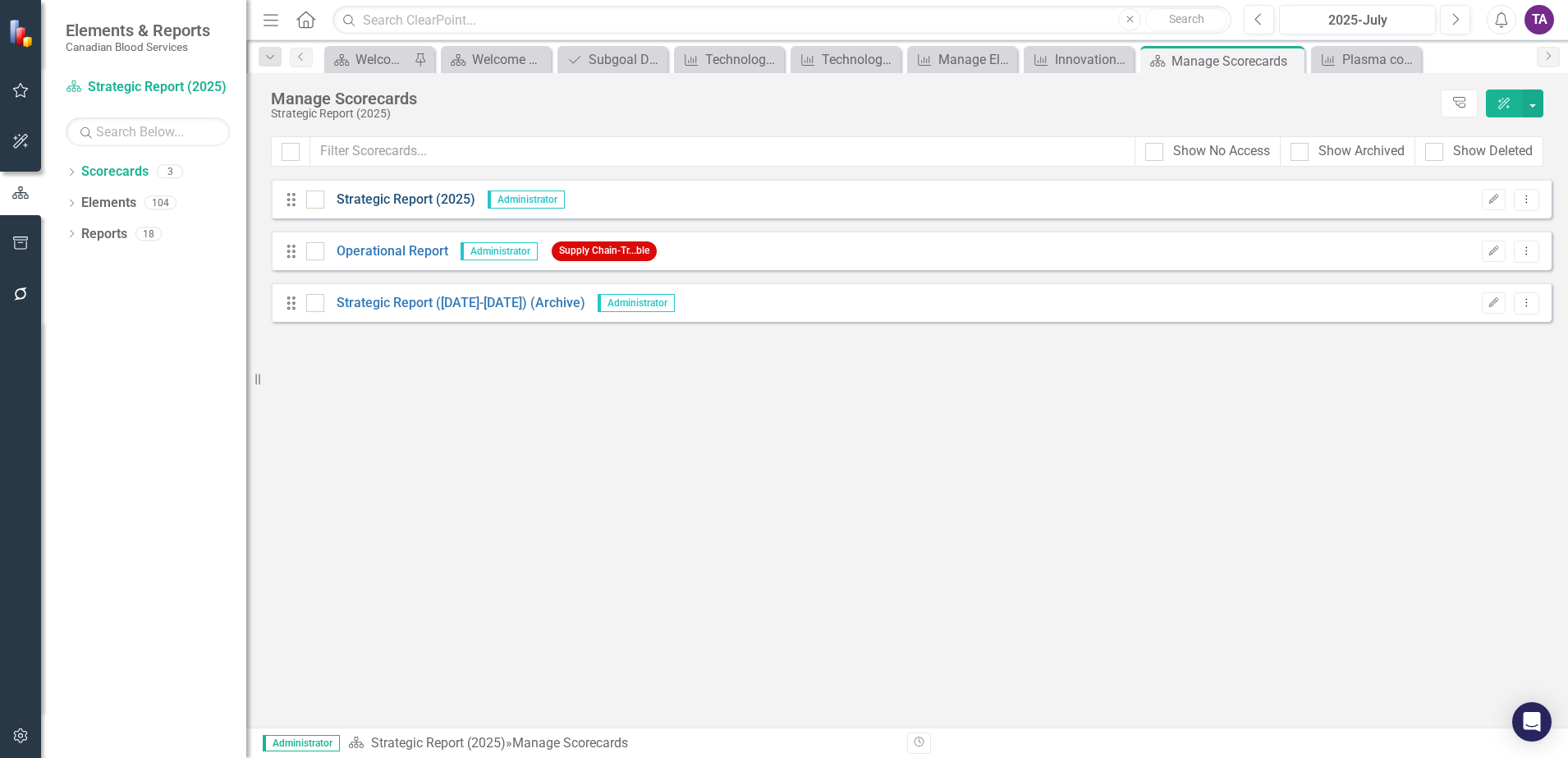
click at [348, 208] on link "Strategic Report (2025)" at bounding box center [399, 200] width 151 height 19
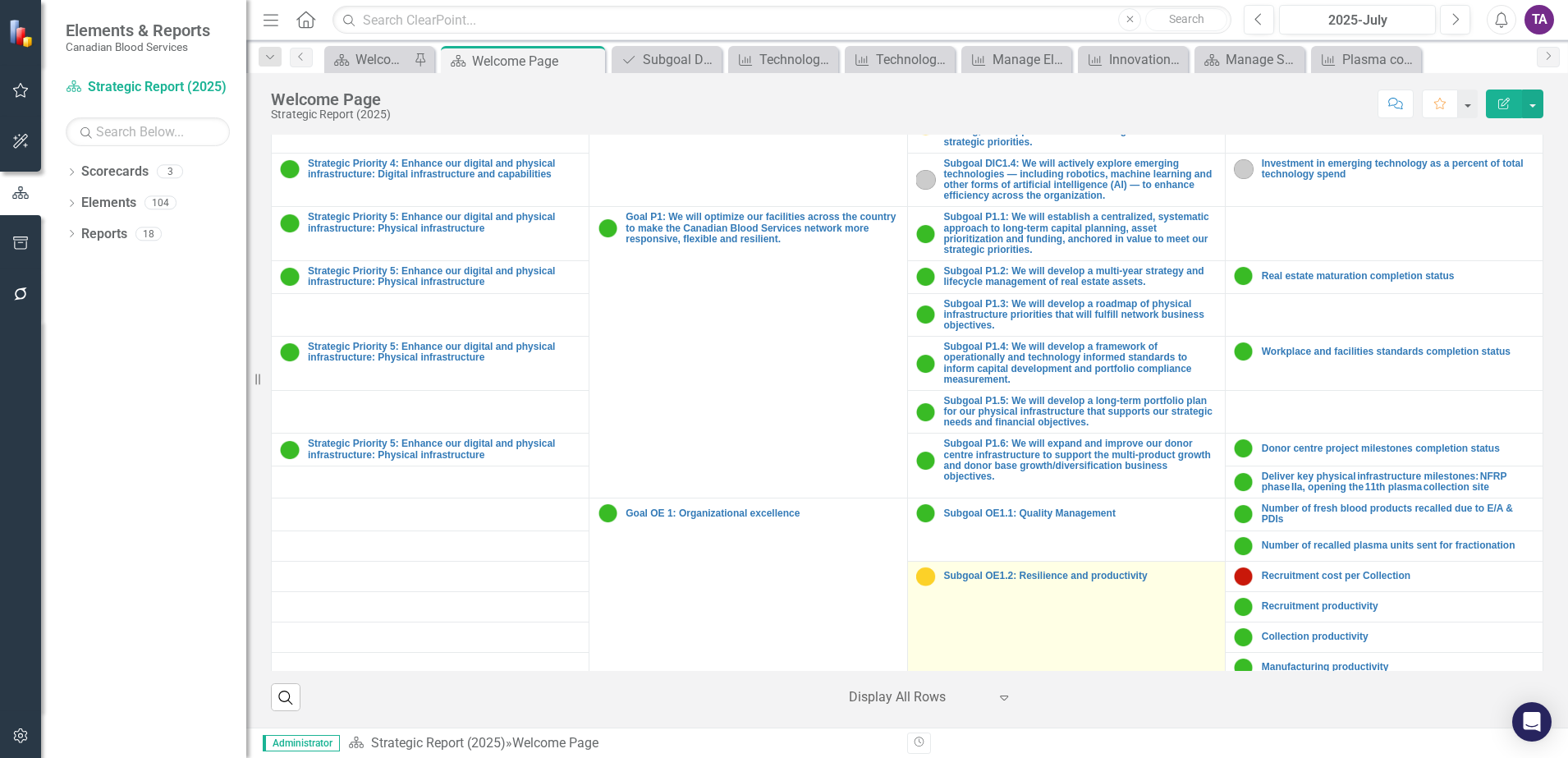
scroll to position [1511, 0]
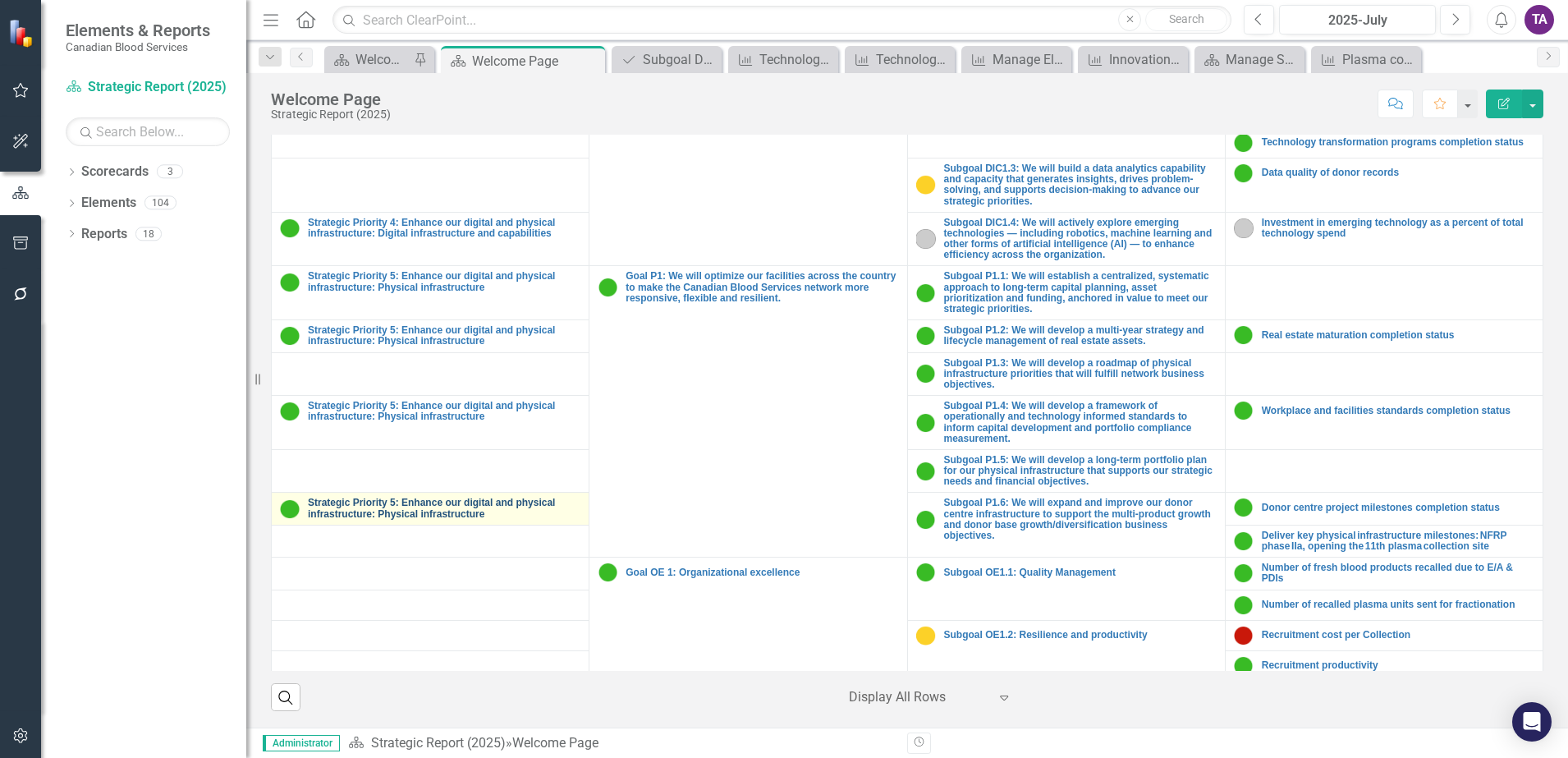
click at [484, 504] on link "Strategic Priority 5: Enhance our digital and physical infrastructure: Physical…" at bounding box center [444, 508] width 273 height 21
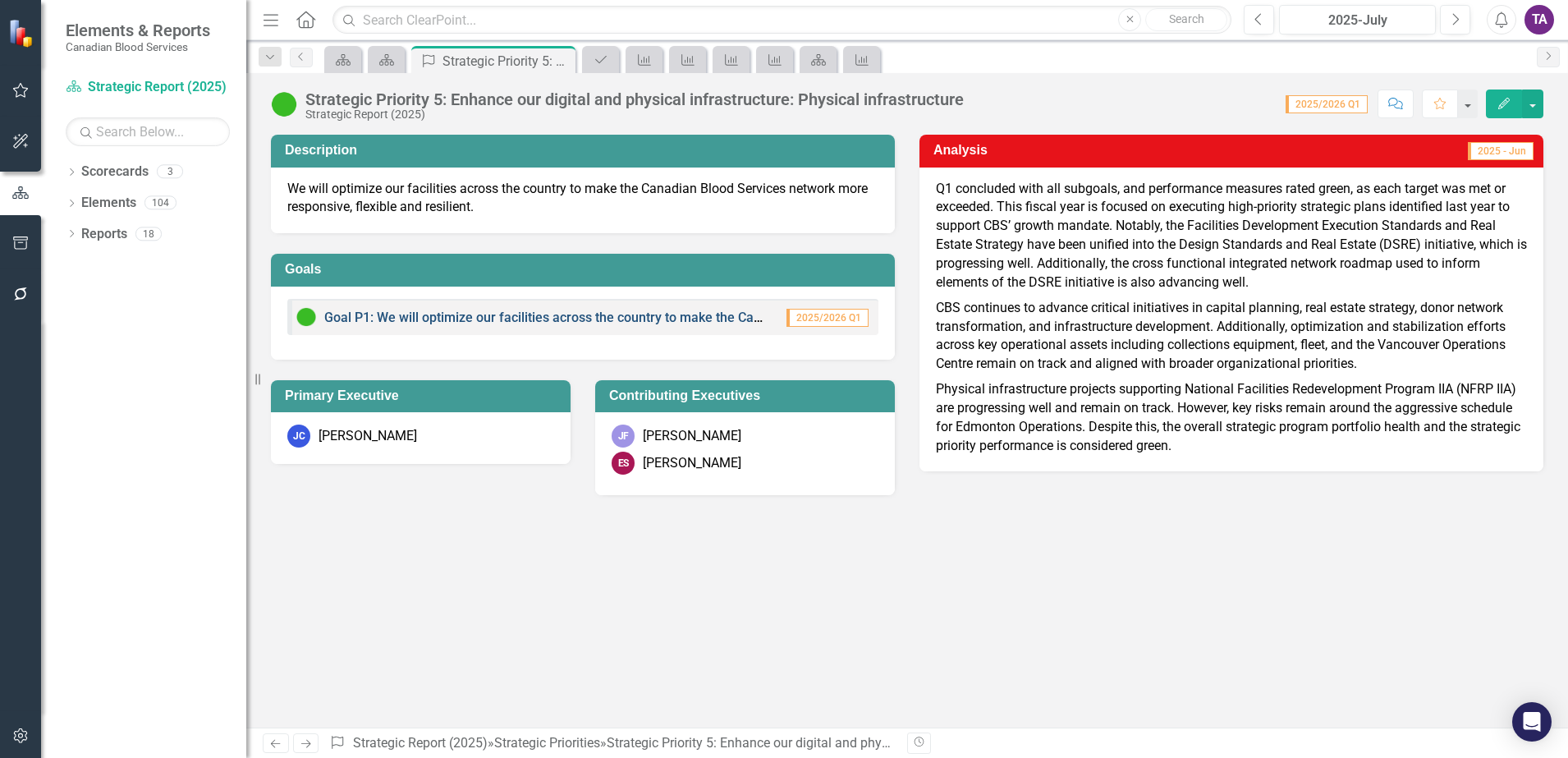
click at [677, 319] on link "Goal P1: We will optimize our facilities across the country to make the Canadia…" at bounding box center [745, 317] width 843 height 15
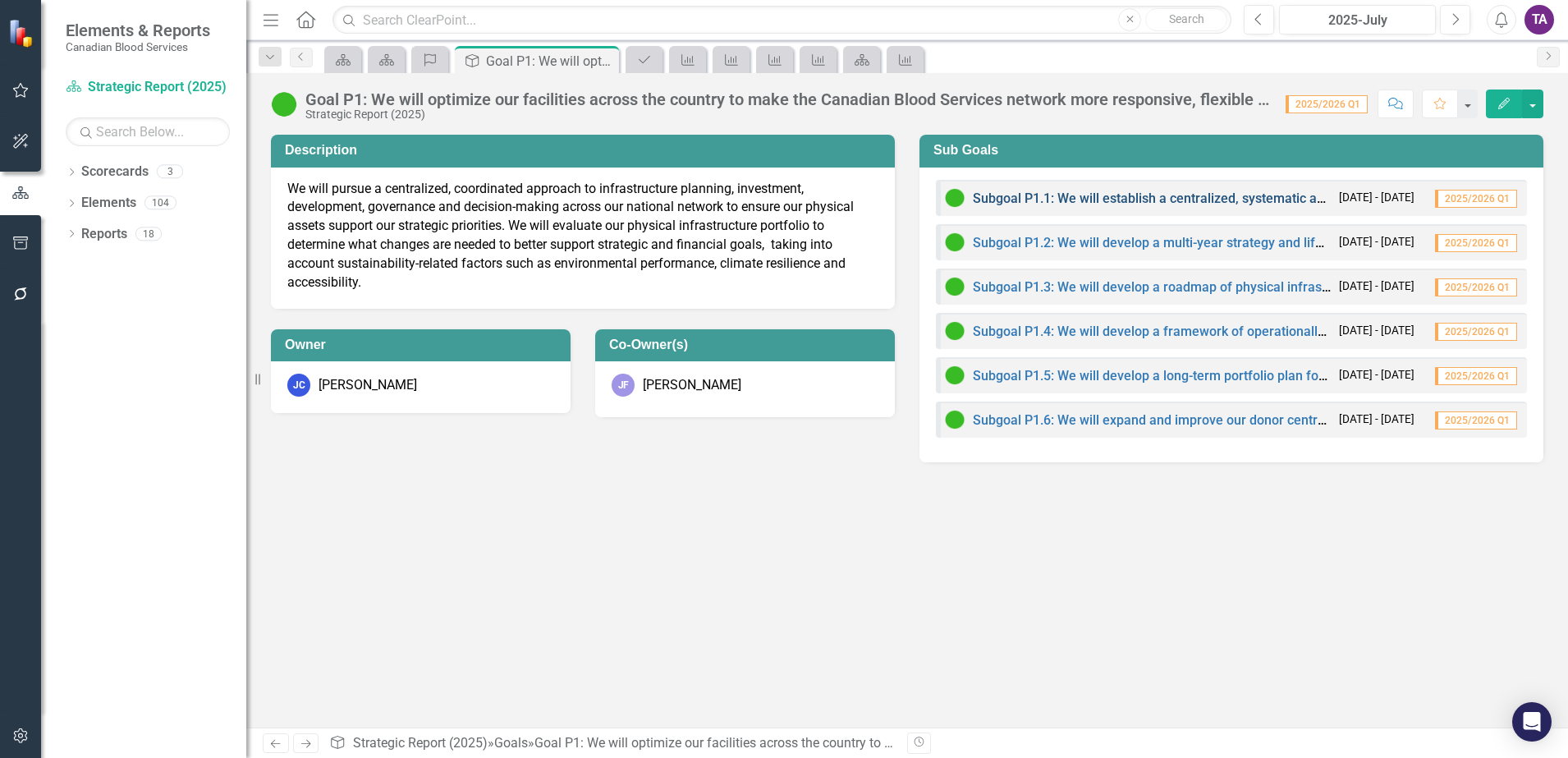
click at [1087, 195] on link "Subgoal P1.1: We will establish a centralized, systematic approach to long-term…" at bounding box center [1499, 198] width 1052 height 15
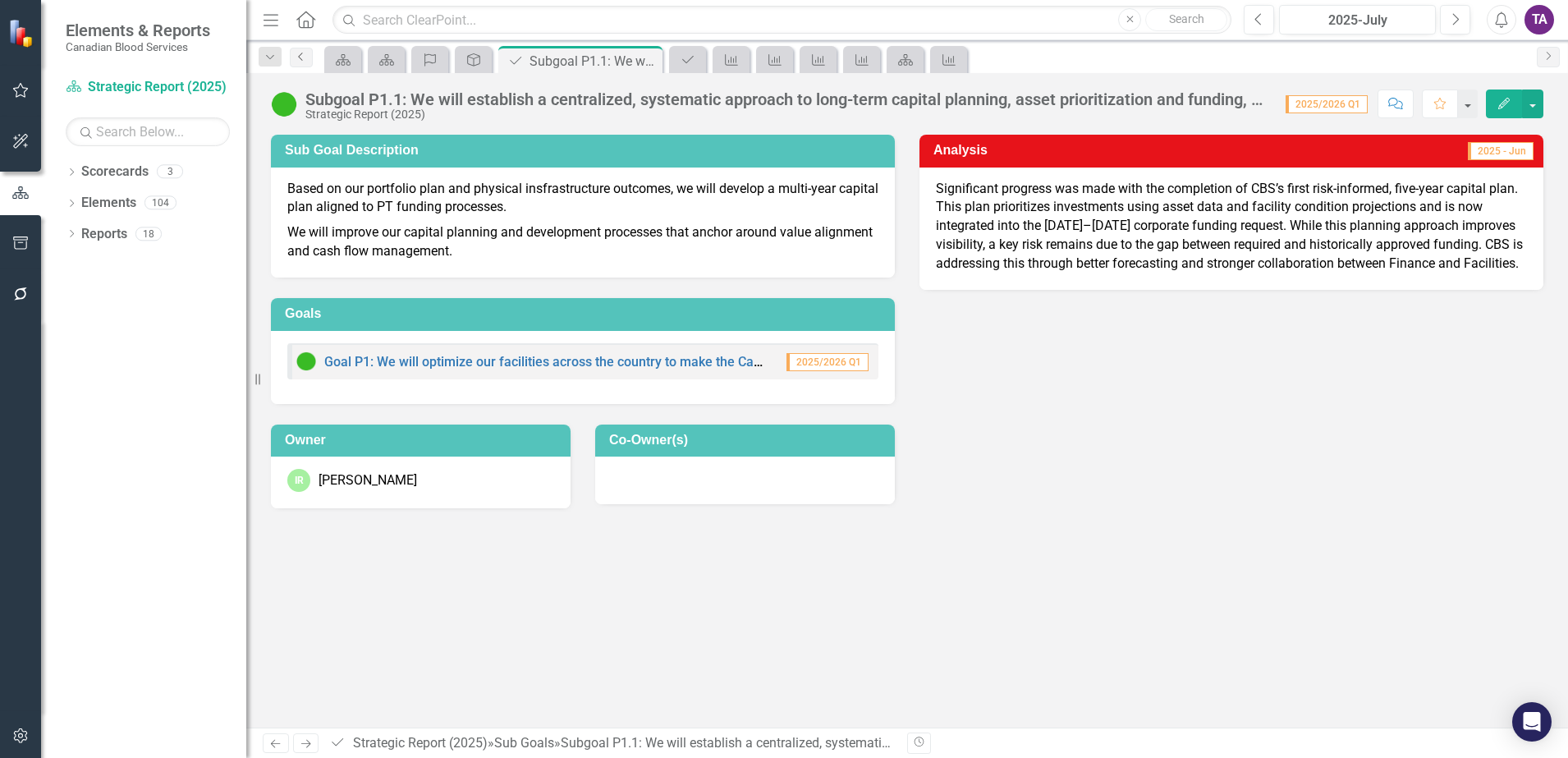
click at [295, 55] on icon "Previous" at bounding box center [301, 57] width 14 height 10
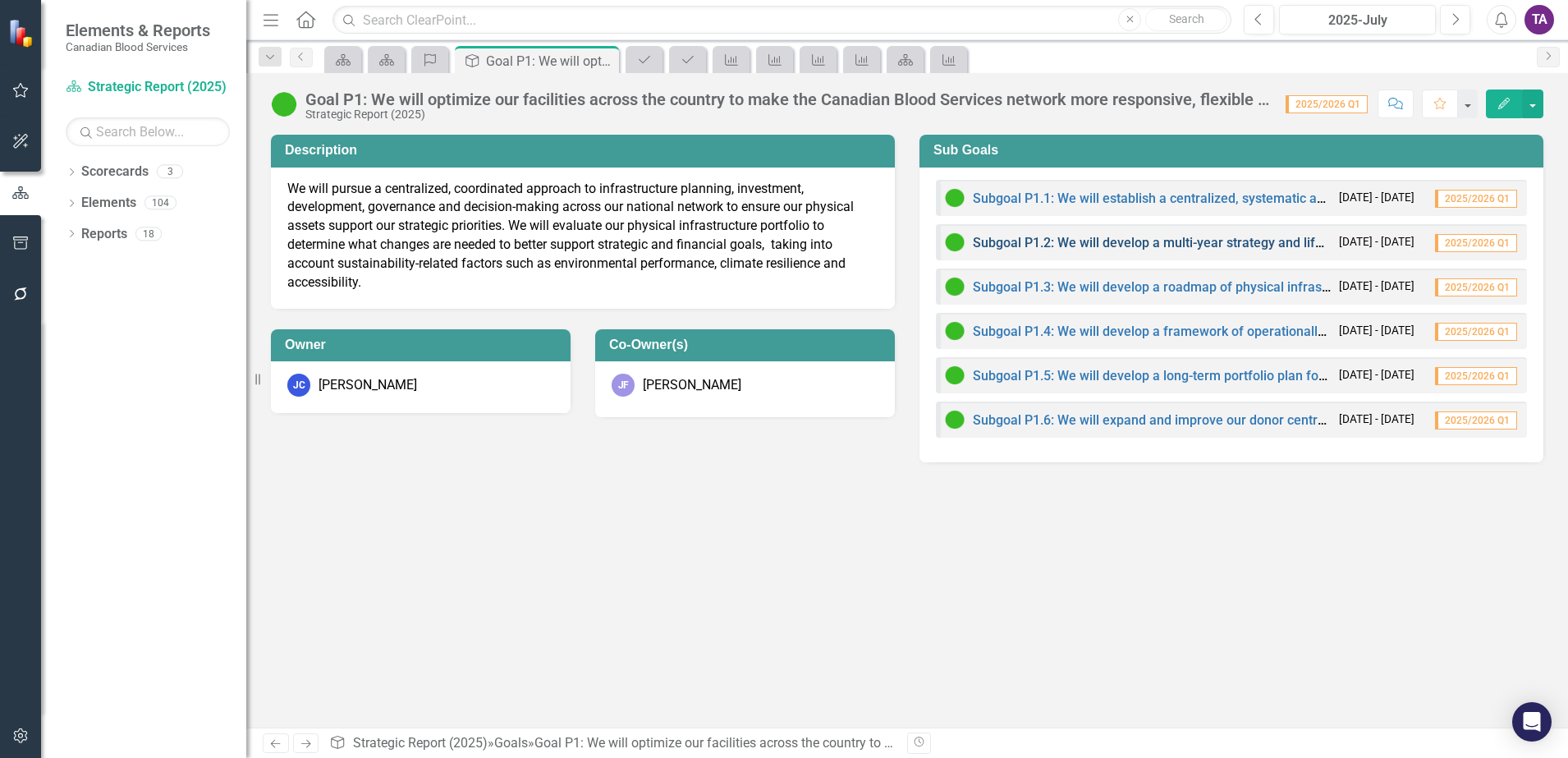
click at [1051, 241] on link "Subgoal P1.2: We will develop a multi-year strategy and lifecycle management of…" at bounding box center [1268, 242] width 590 height 15
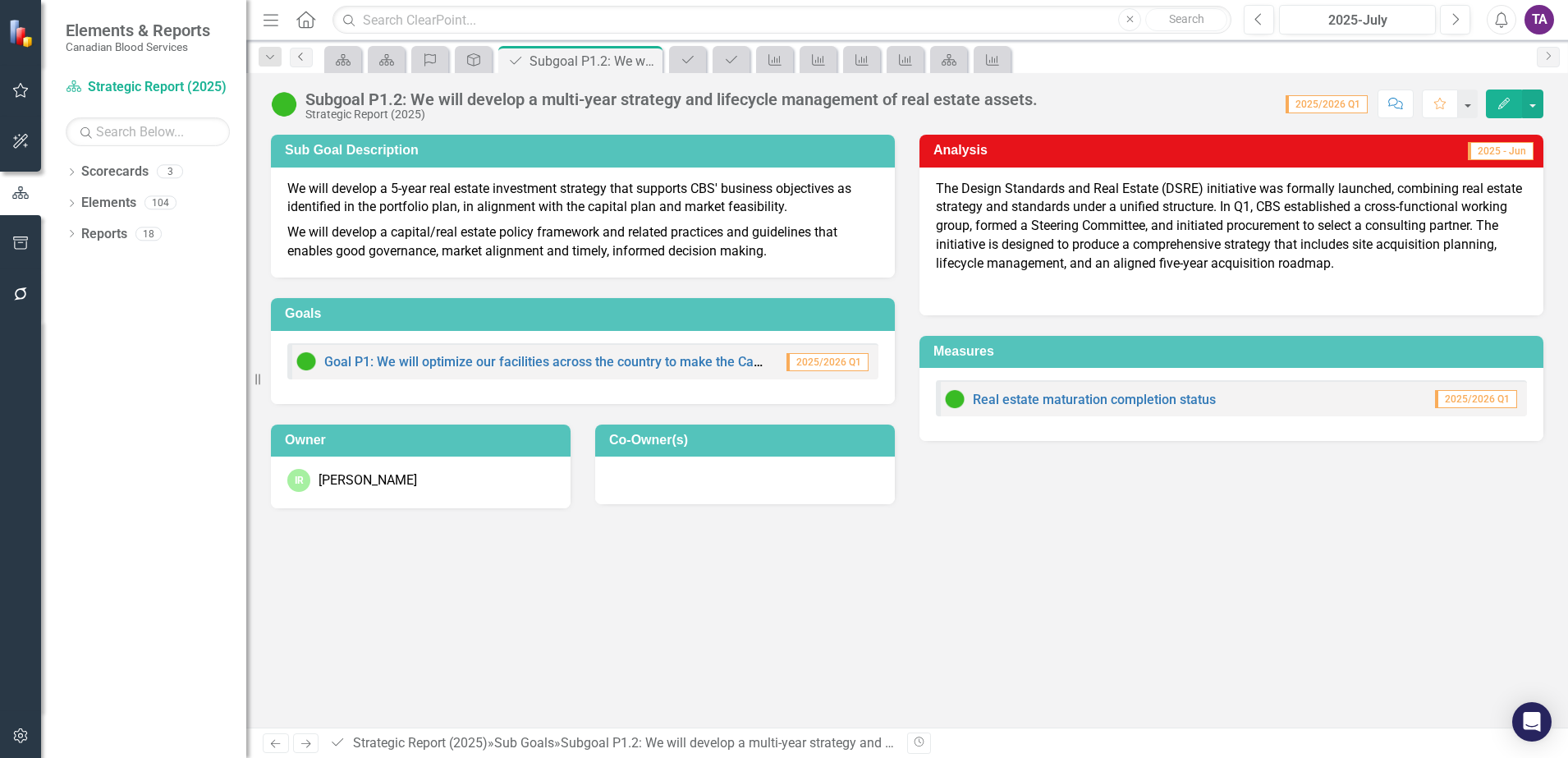
click at [300, 54] on icon "Previous" at bounding box center [301, 57] width 14 height 10
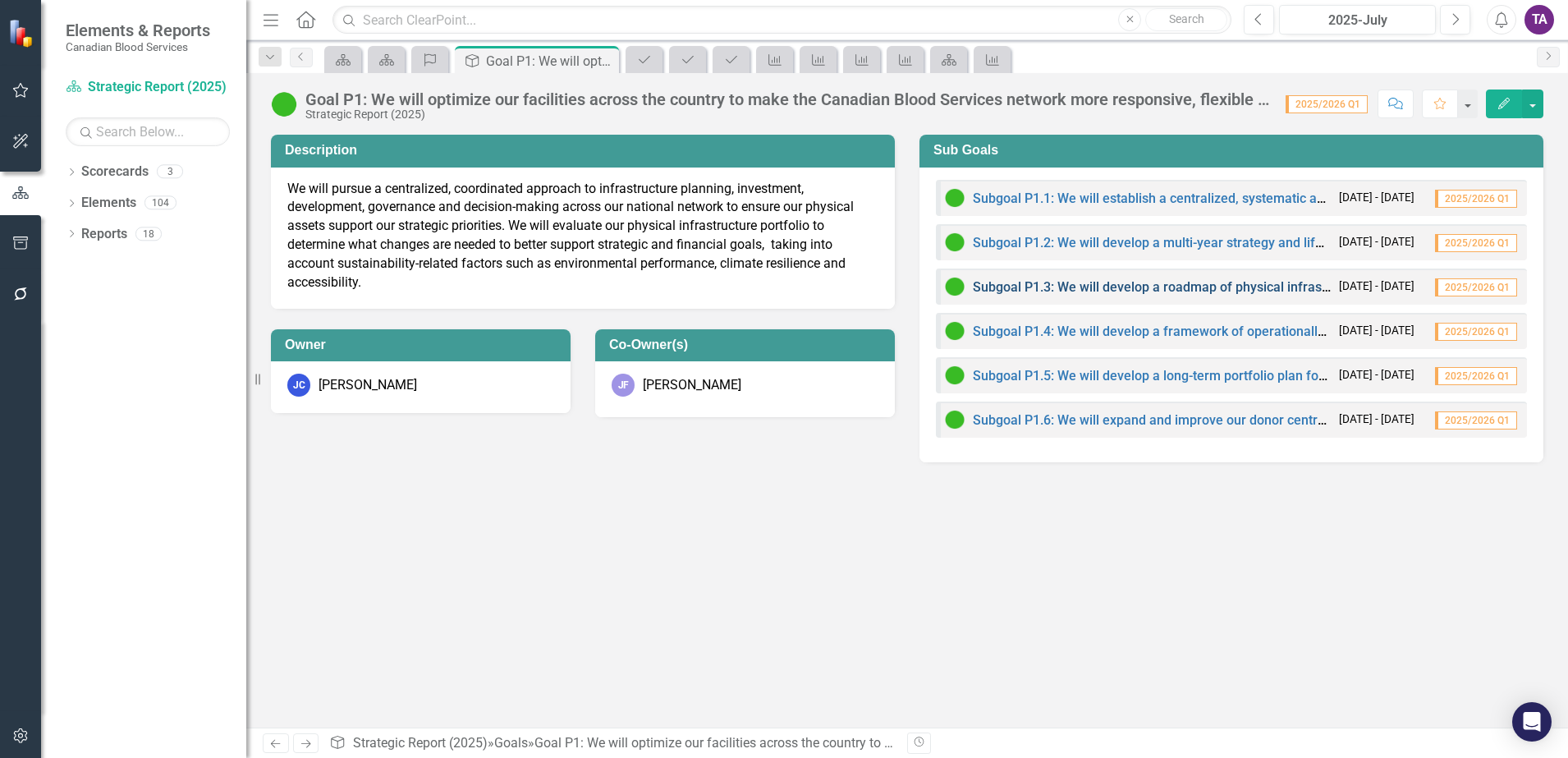
click at [1029, 287] on link "Subgoal P1.3: We will develop a roadmap of physical infrastructure priorities t…" at bounding box center [1327, 287] width 707 height 15
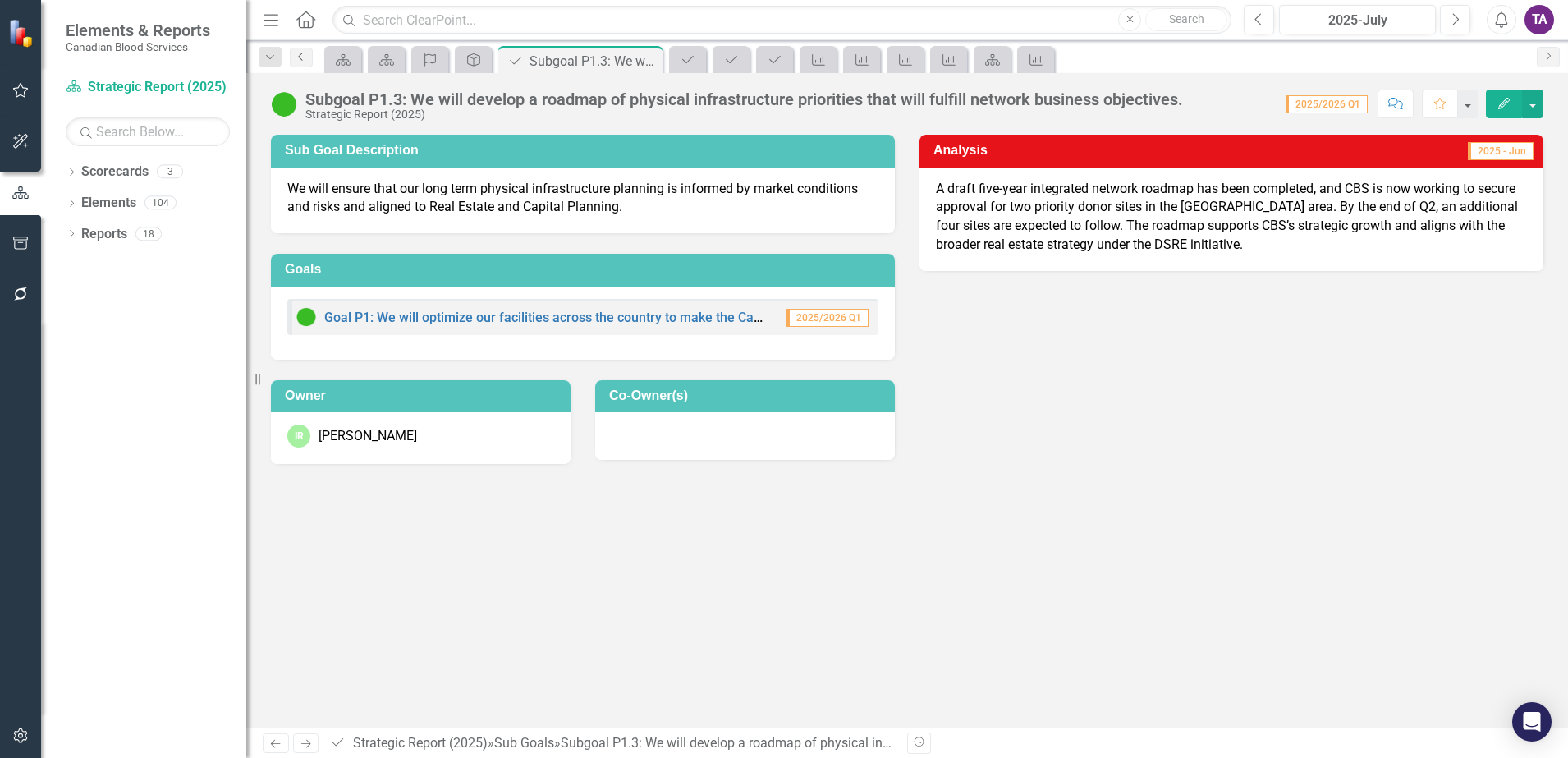
click at [297, 56] on icon "Previous" at bounding box center [301, 57] width 14 height 10
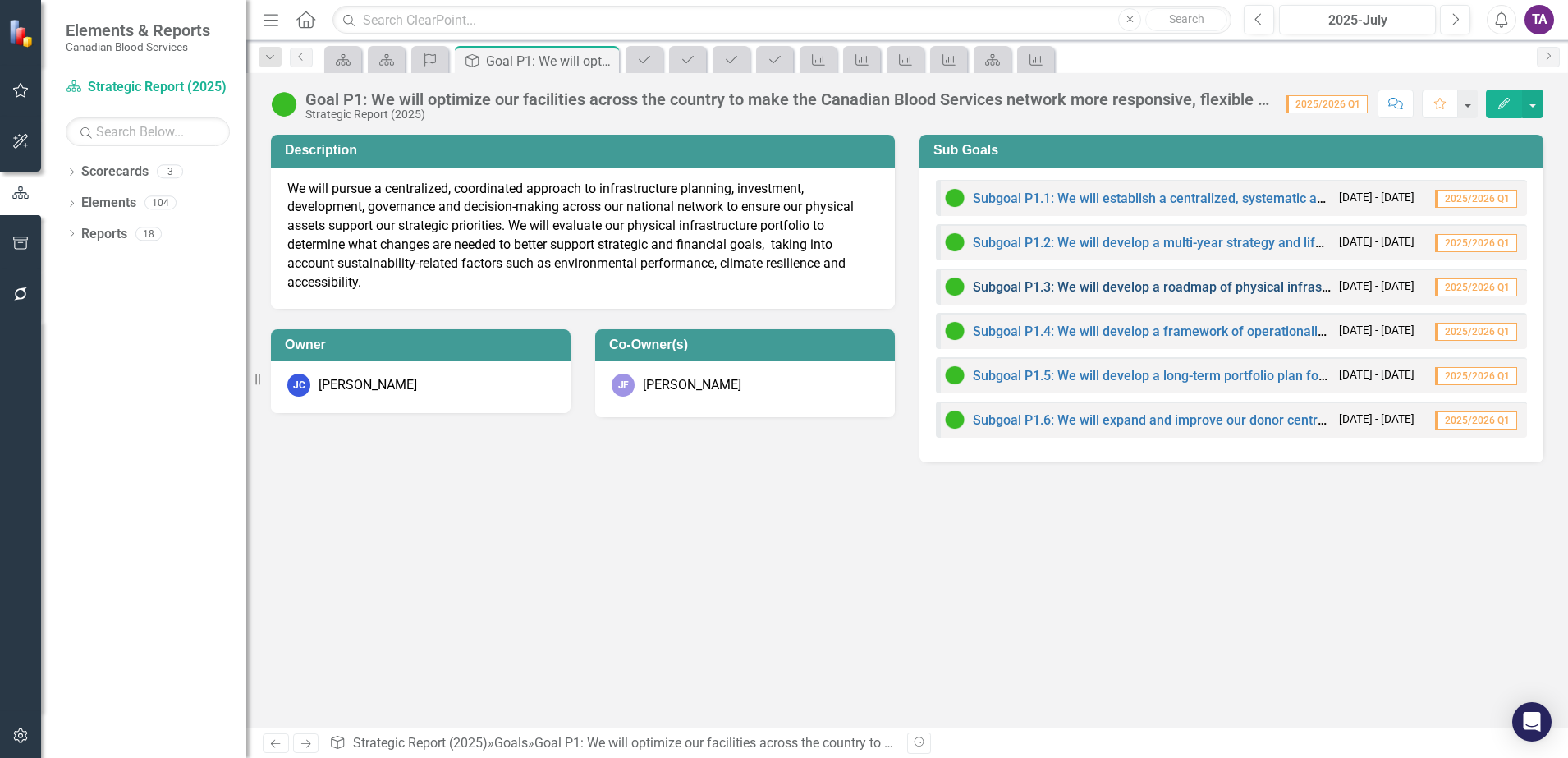
click at [1135, 290] on link "Subgoal P1.3: We will develop a roadmap of physical infrastructure priorities t…" at bounding box center [1327, 287] width 707 height 15
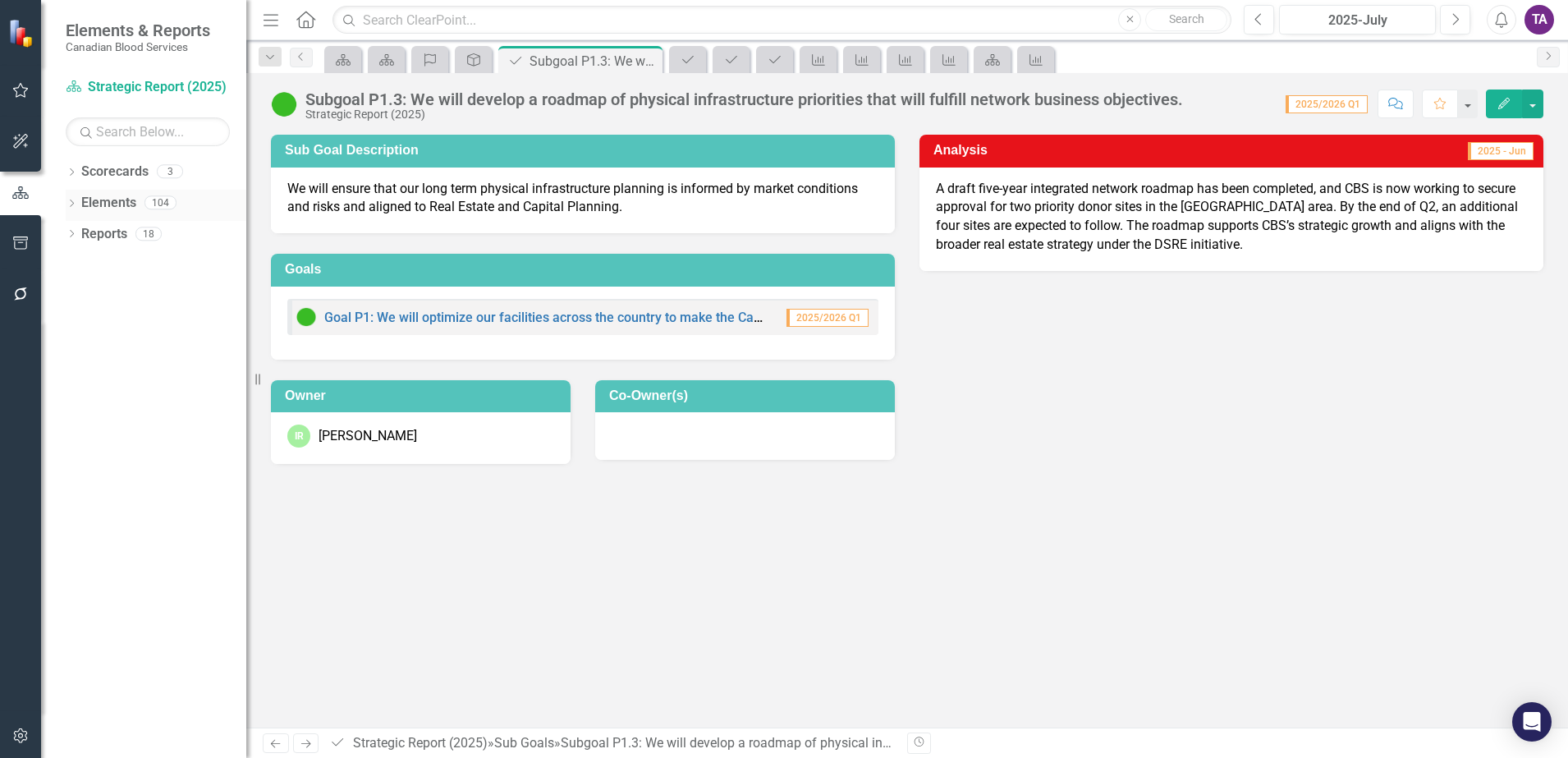
click at [100, 205] on link "Elements" at bounding box center [108, 203] width 55 height 19
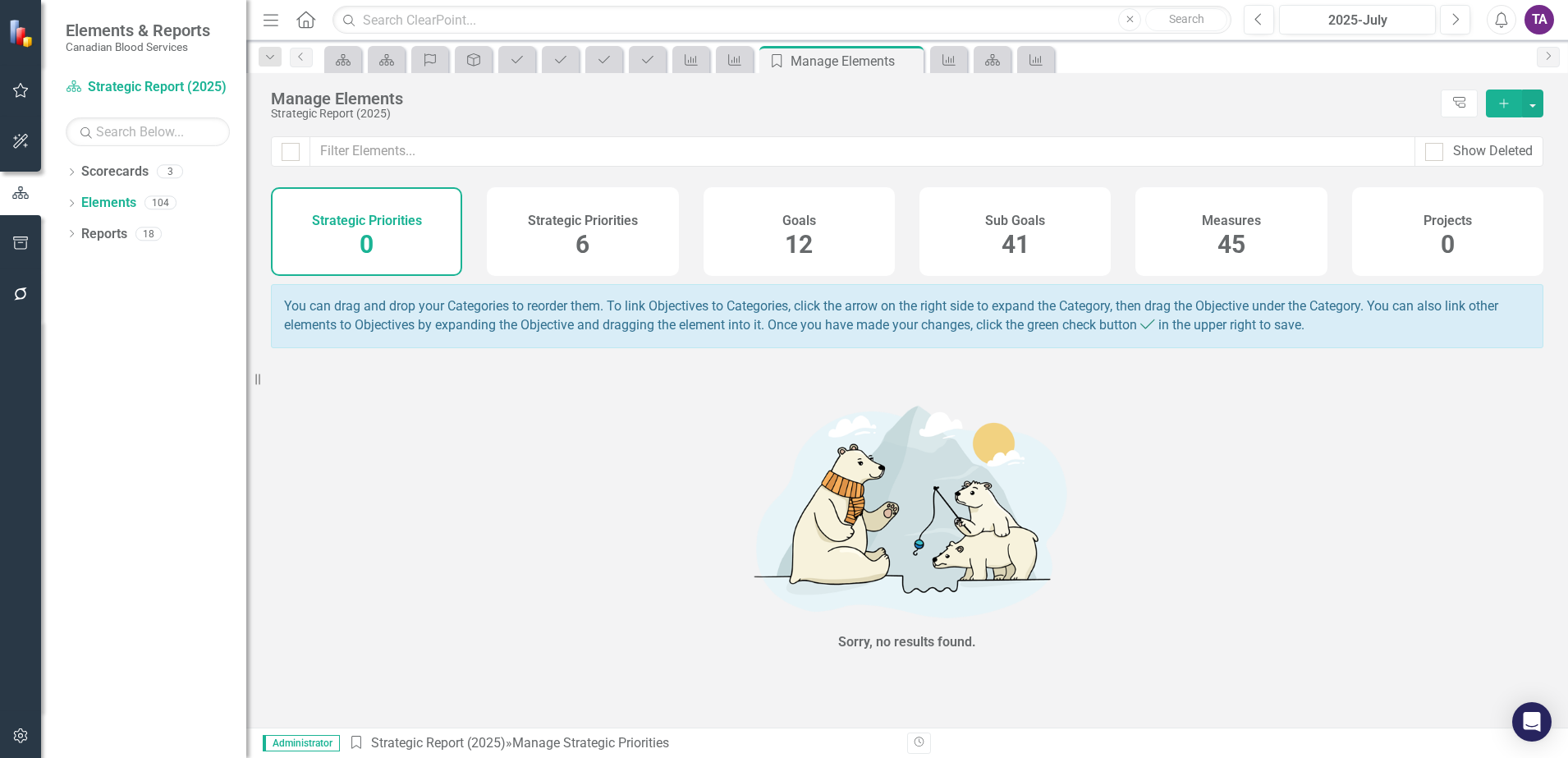
click at [1211, 250] on div "Measures 45" at bounding box center [1231, 231] width 192 height 89
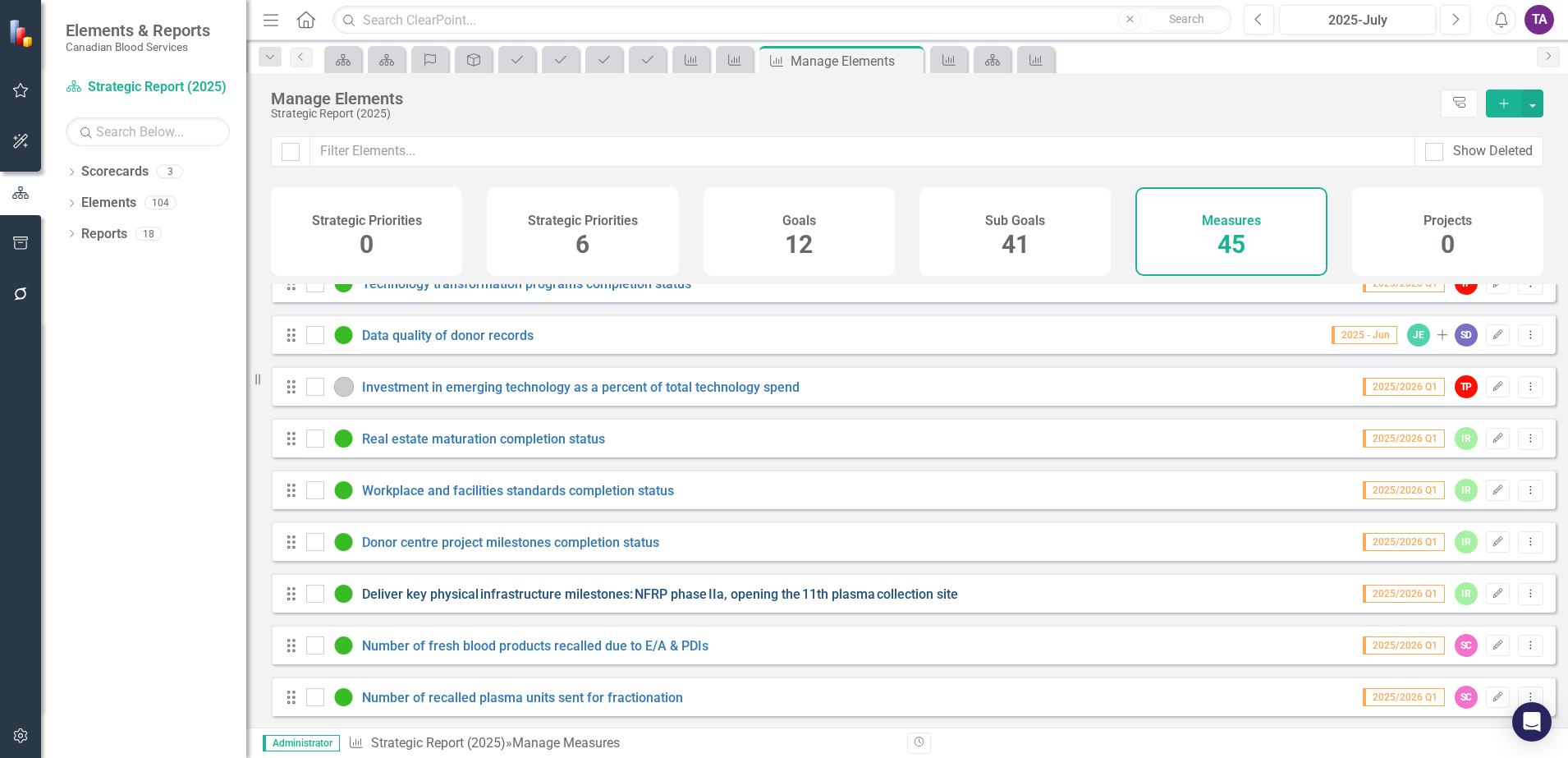
scroll to position [1486, 0]
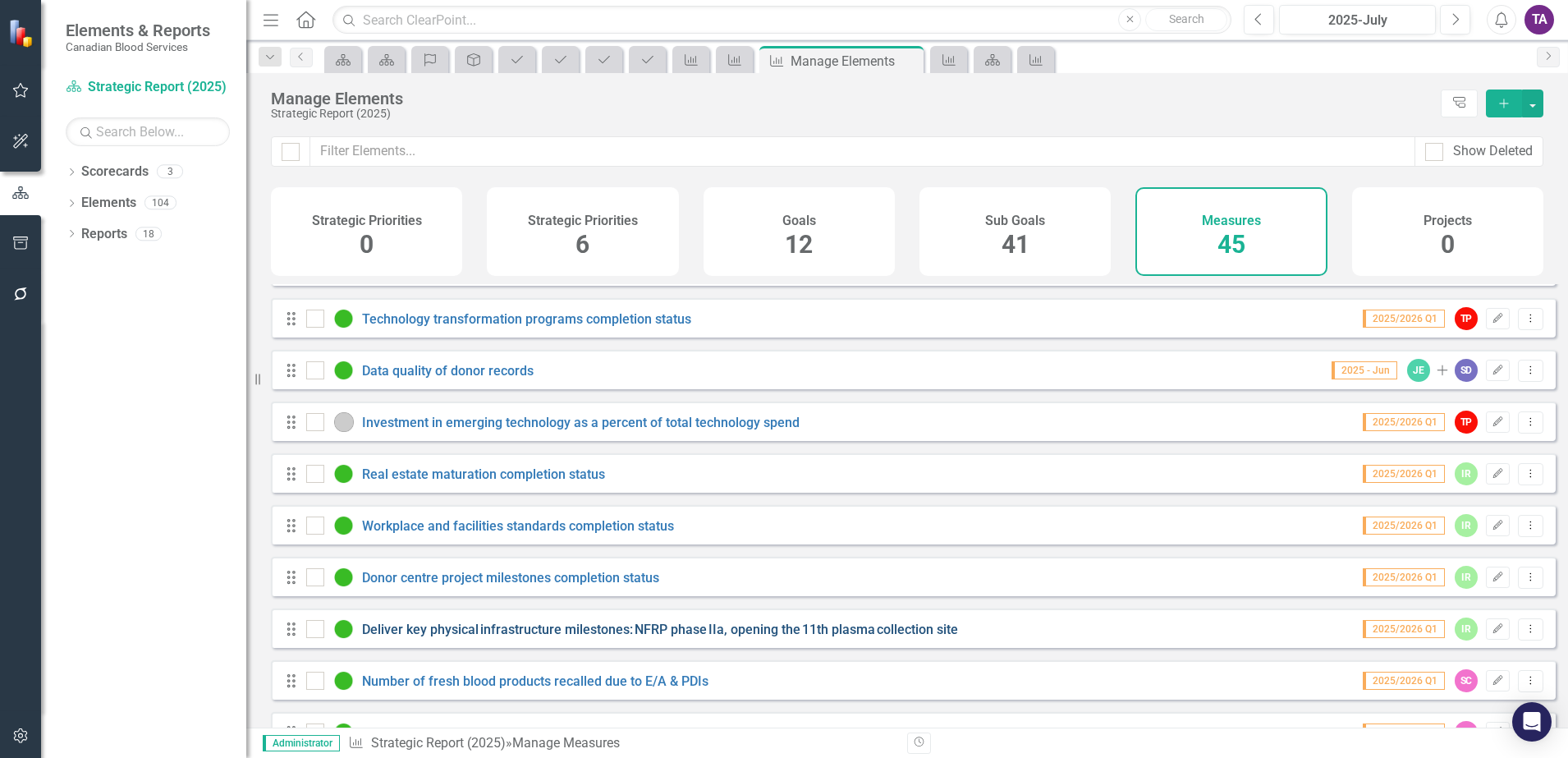
click at [619, 637] on link "Deliver key physical infrastructure milestones: NFRP phase IIa, opening the 11t…" at bounding box center [660, 630] width 596 height 15
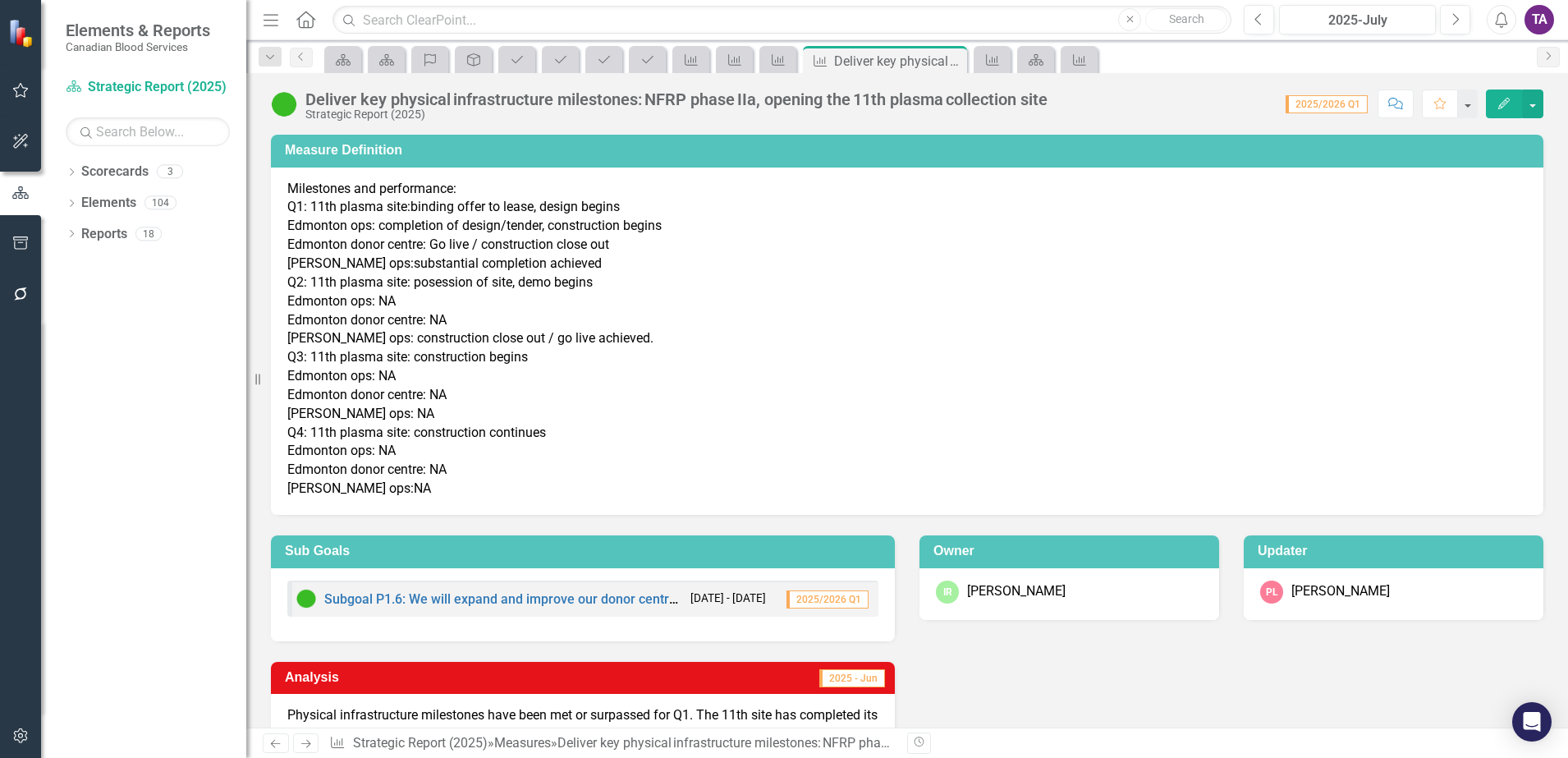
drag, startPoint x: 624, startPoint y: 269, endPoint x: 603, endPoint y: 259, distance: 23.3
click at [621, 267] on p "Milestones and performance: Q1: 11th plasma site:binding offer to lease, design…" at bounding box center [907, 339] width 1240 height 319
drag, startPoint x: 584, startPoint y: 258, endPoint x: 417, endPoint y: 233, distance: 168.9
click at [418, 233] on p "Milestones and performance: Q1: 11th plasma site:binding offer to lease, design…" at bounding box center [907, 339] width 1240 height 319
click at [412, 233] on p "Milestones and performance: Q1: 11th plasma site:binding offer to lease, design…" at bounding box center [907, 339] width 1240 height 319
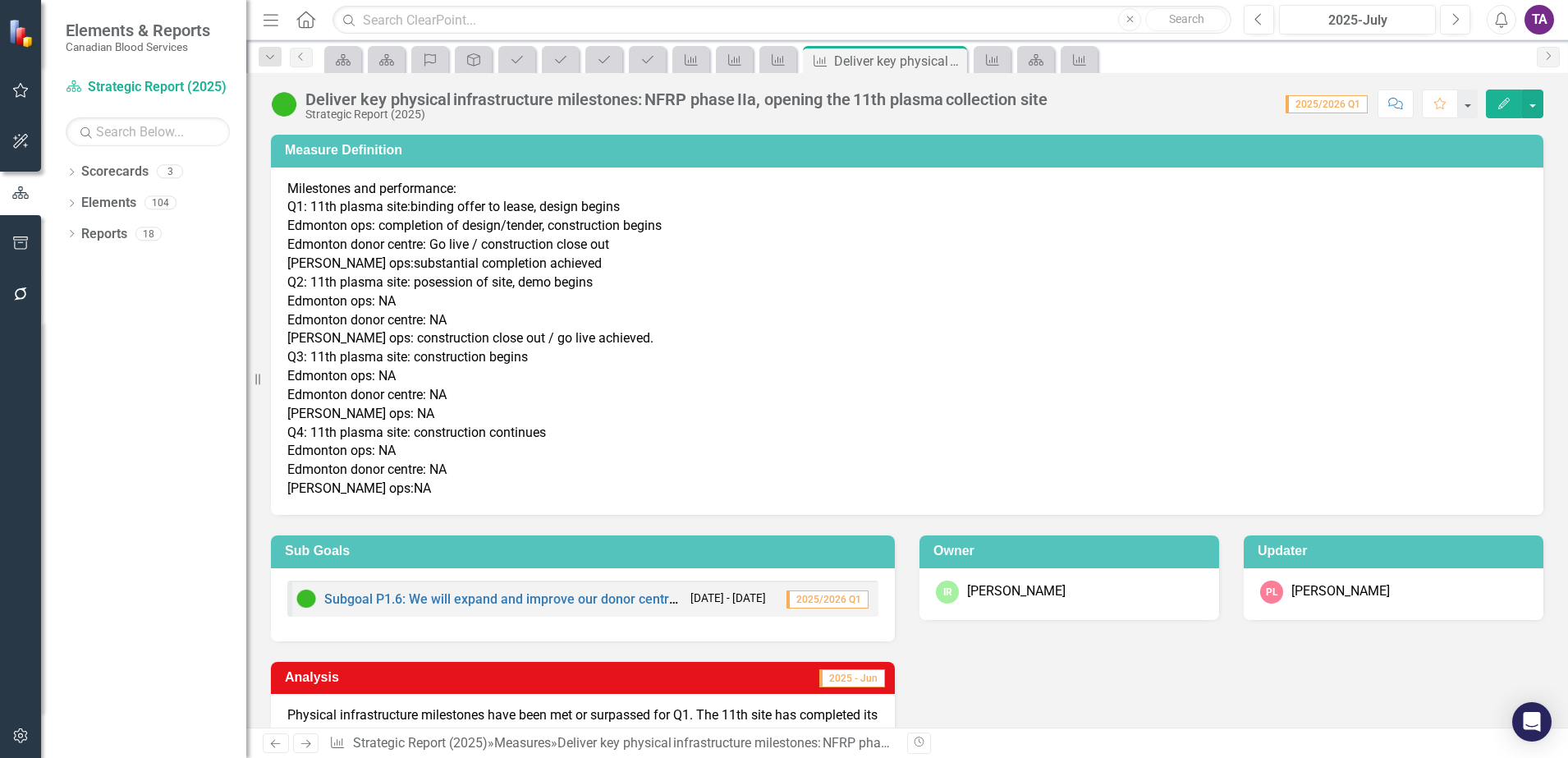
click at [412, 233] on p "Milestones and performance: Q1: 11th plasma site:binding offer to lease, design…" at bounding box center [907, 339] width 1240 height 319
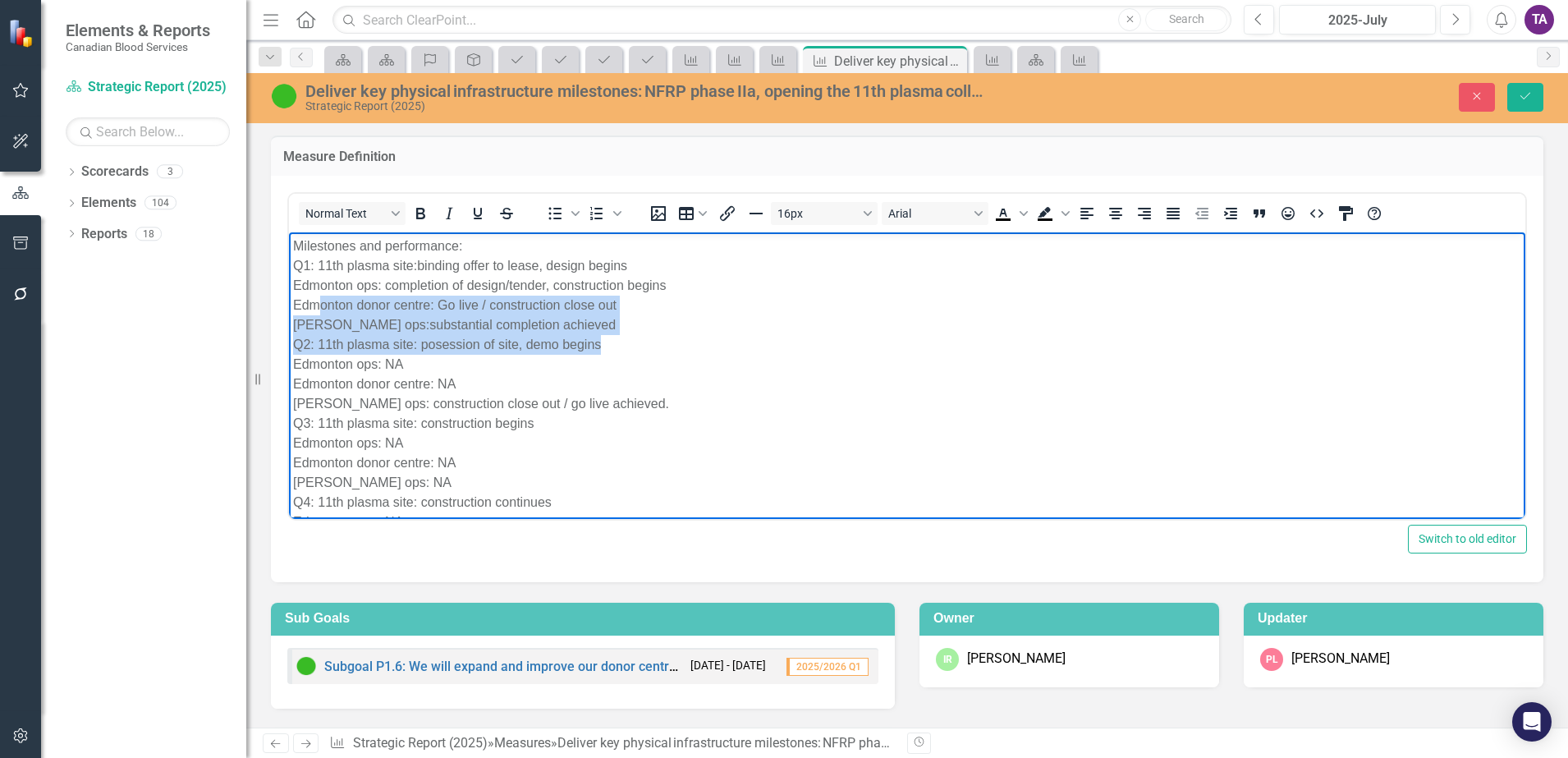
drag, startPoint x: 603, startPoint y: 349, endPoint x: 316, endPoint y: 308, distance: 289.9
click at [304, 298] on p "Milestones and performance: Q1: 11th plasma site:binding offer to lease, design…" at bounding box center [907, 403] width 1229 height 335
click at [598, 318] on p "Milestones and performance: Q1: 11th plasma site:binding offer to lease, design…" at bounding box center [907, 403] width 1229 height 335
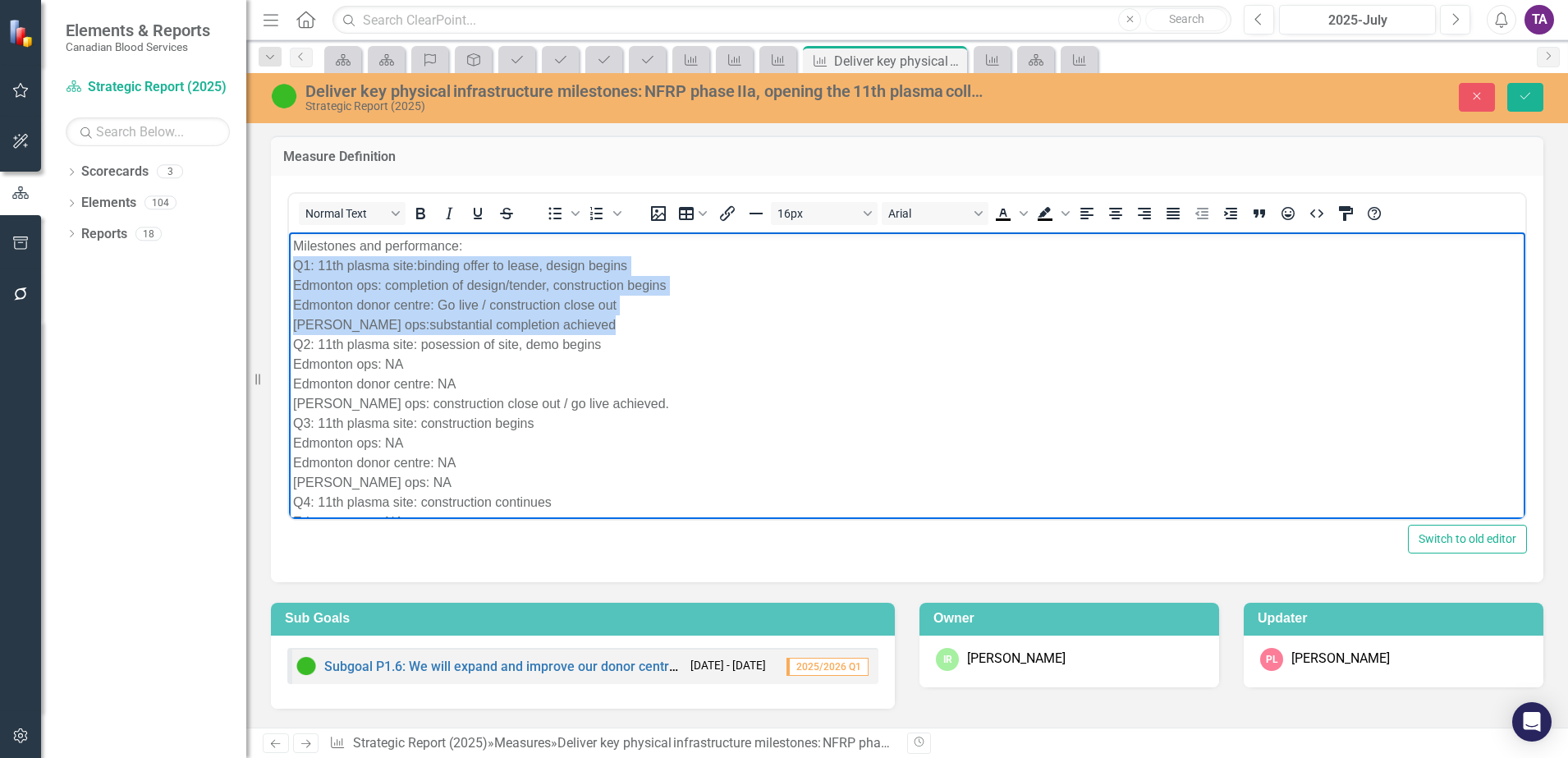
drag, startPoint x: 582, startPoint y: 319, endPoint x: 569, endPoint y: 517, distance: 198.4
click at [289, 266] on html "Milestones and performance: Q1: 11th plasma site:binding offer to lease, design…" at bounding box center [907, 409] width 1236 height 356
copy p "Q1: 11th plasma site:binding offer to lease, design begins Edmonton ops: comple…"
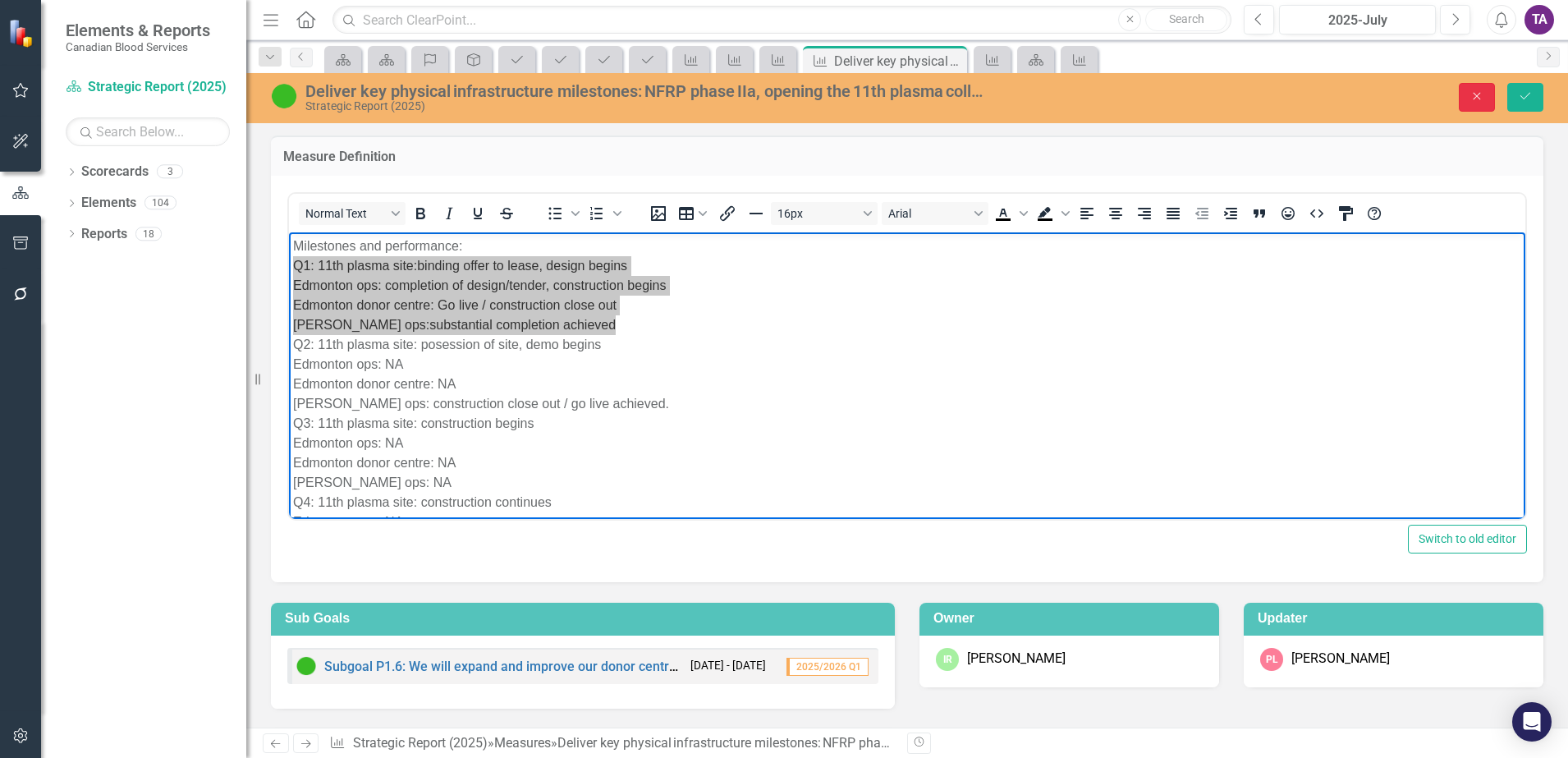
click at [1484, 95] on icon "Close" at bounding box center [1478, 96] width 15 height 12
